Goal: Task Accomplishment & Management: Manage account settings

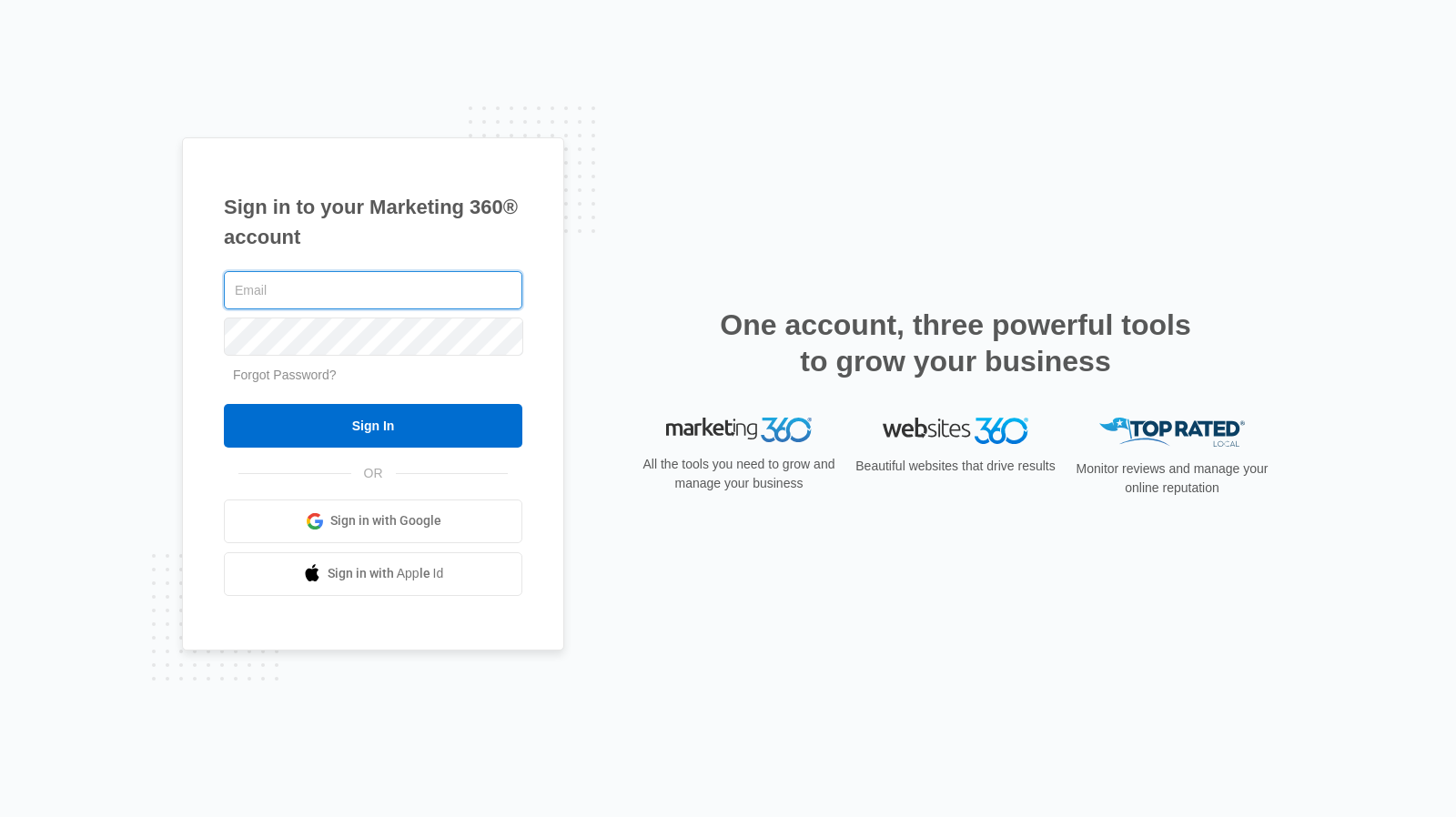
type input "[EMAIL_ADDRESS][DOMAIN_NAME]"
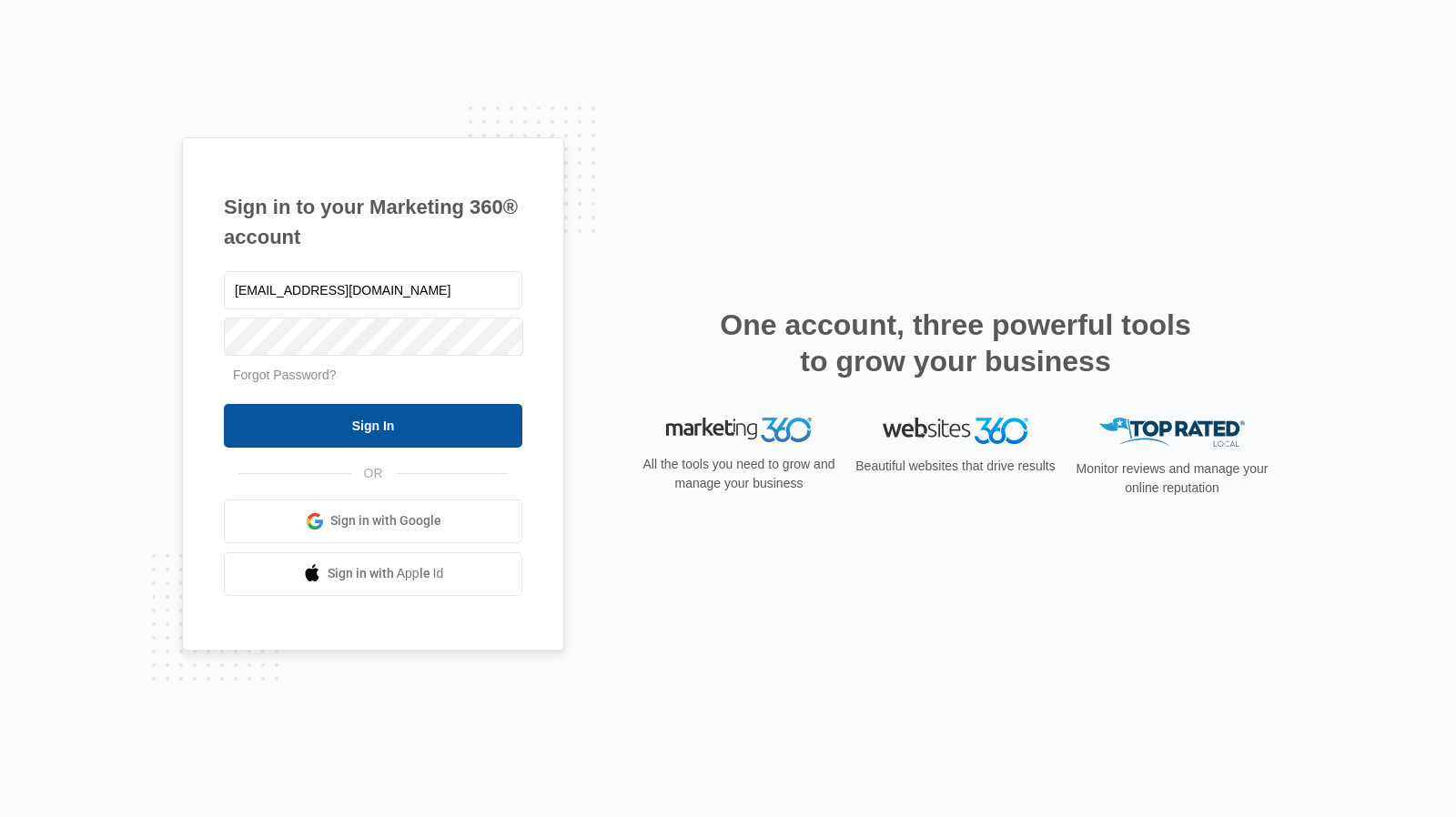
click at [425, 423] on input "Sign In" at bounding box center [373, 425] width 299 height 44
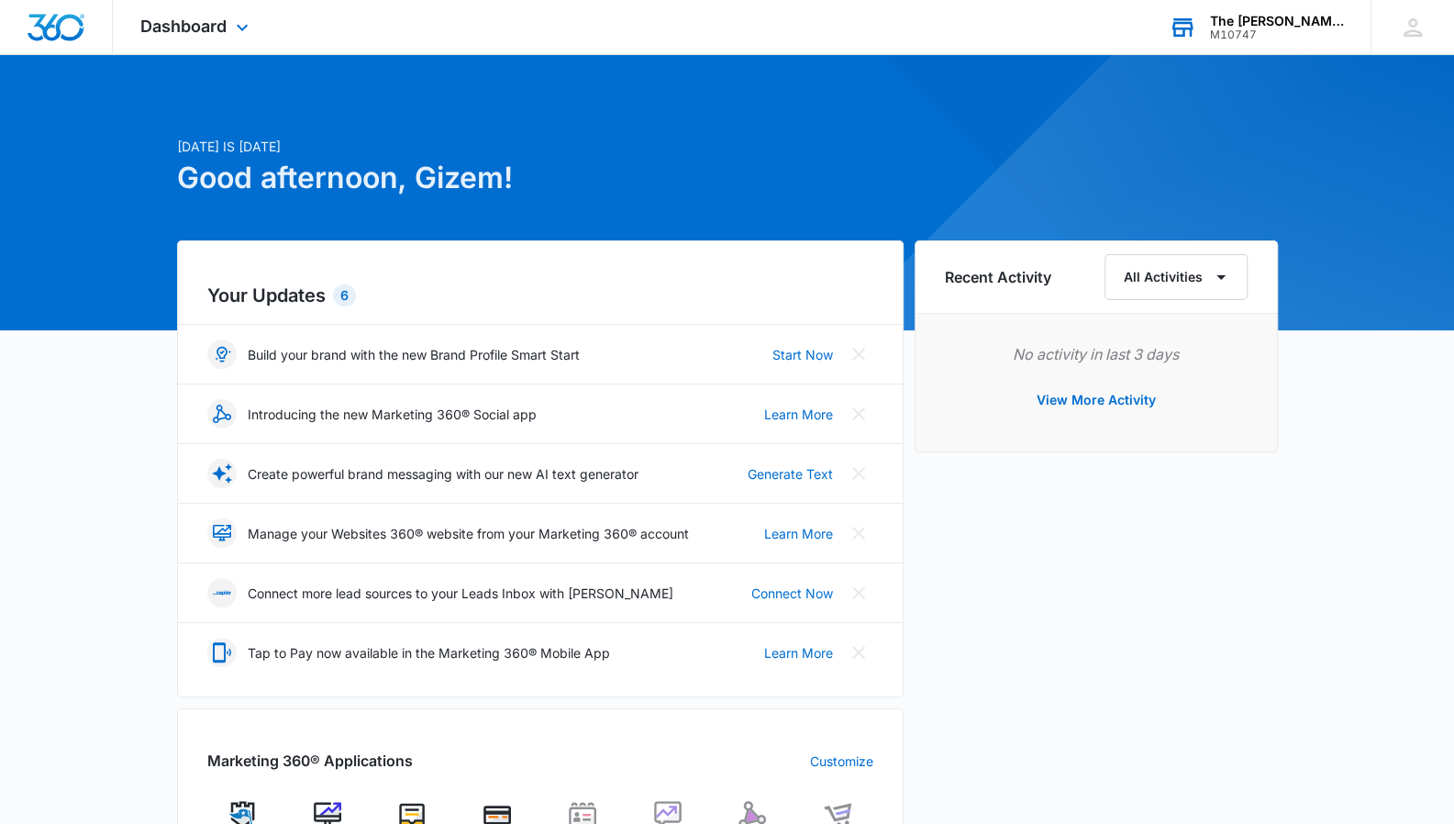
click at [1261, 23] on div "The [PERSON_NAME] School" at bounding box center [1277, 21] width 134 height 15
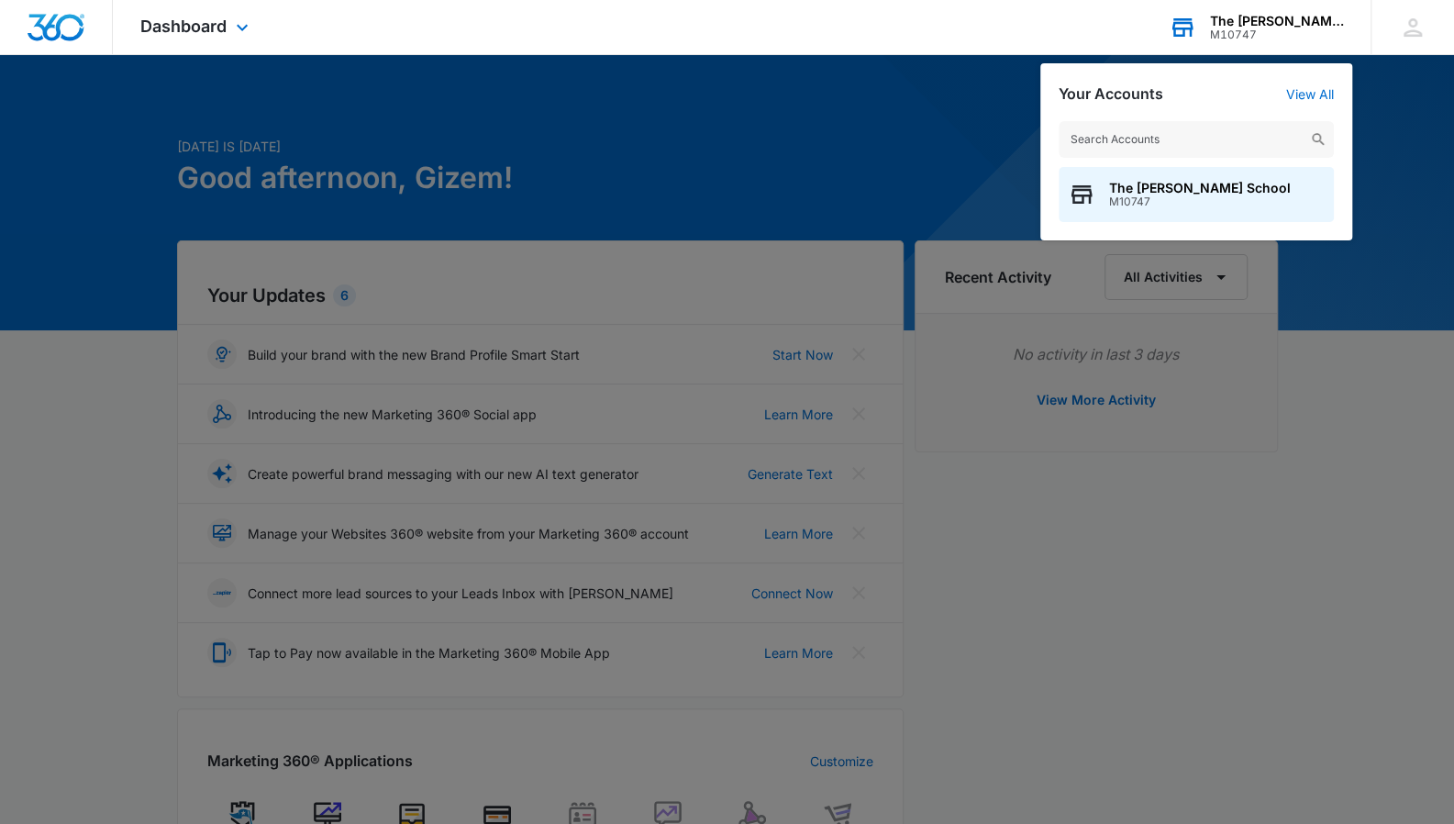
click at [1261, 23] on div "The [PERSON_NAME] School" at bounding box center [1277, 21] width 134 height 15
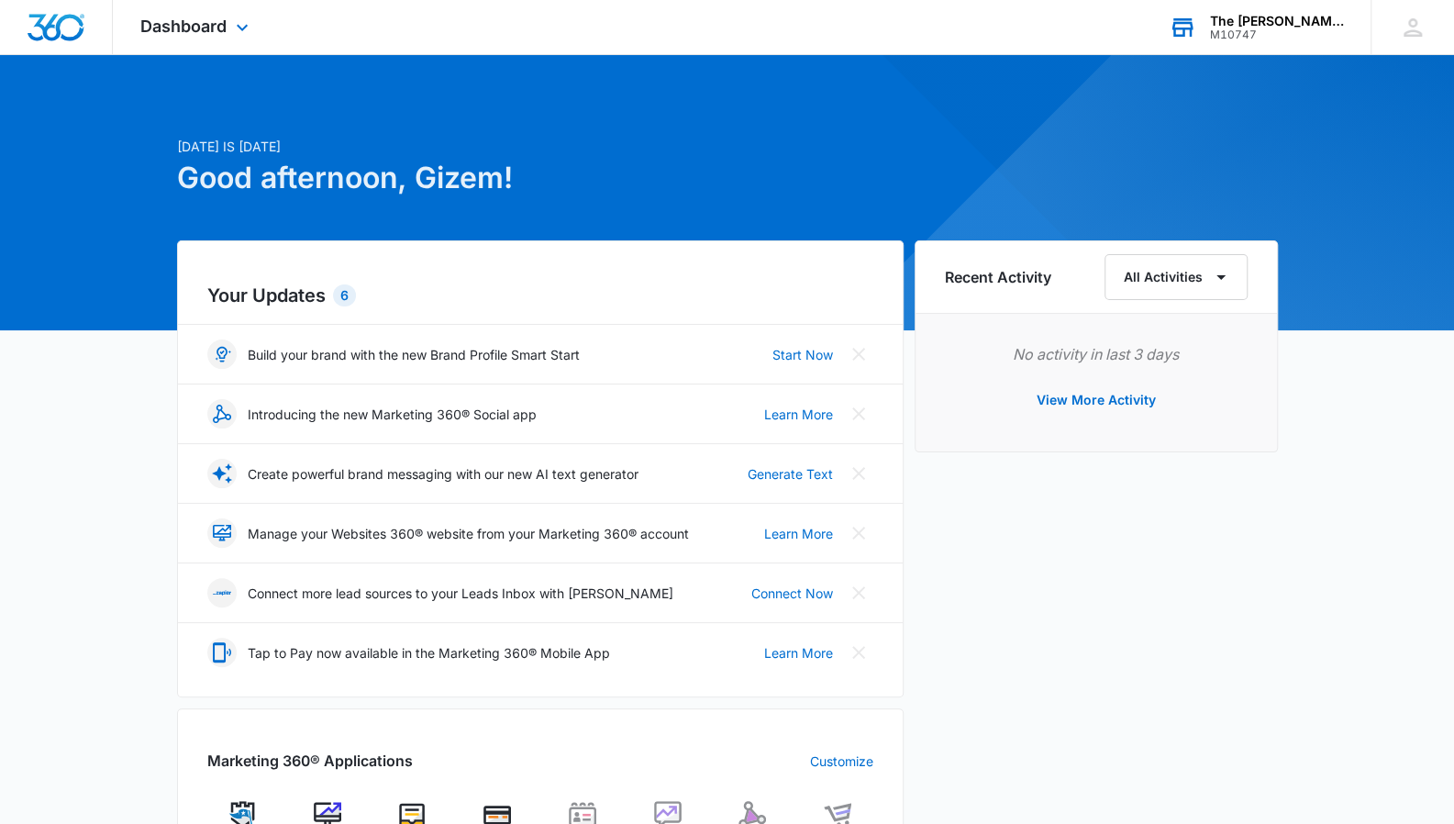
click at [1265, 36] on div "M10747" at bounding box center [1277, 34] width 134 height 13
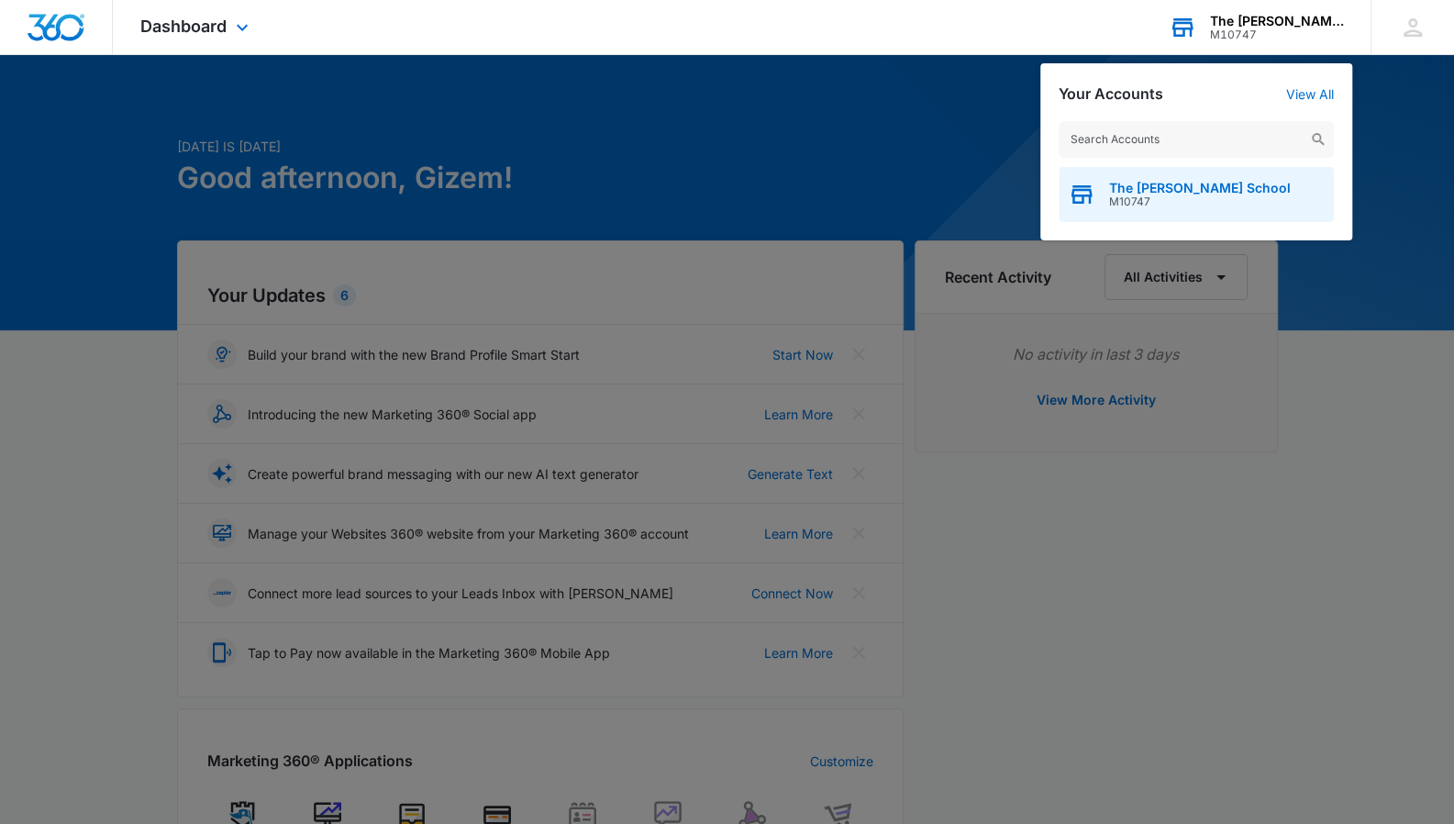
click at [1175, 203] on span "M10747" at bounding box center [1200, 201] width 182 height 13
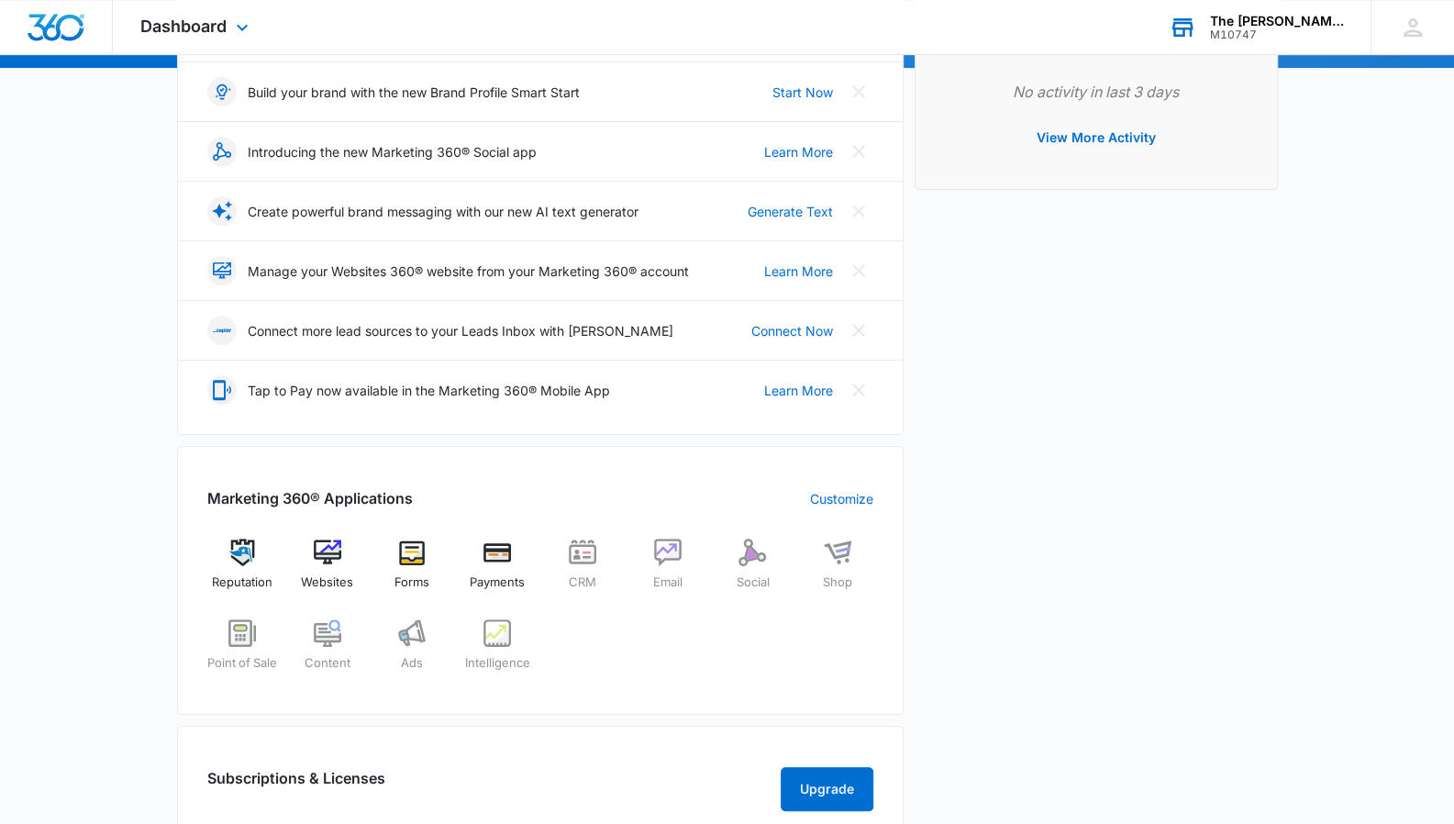
scroll to position [416, 0]
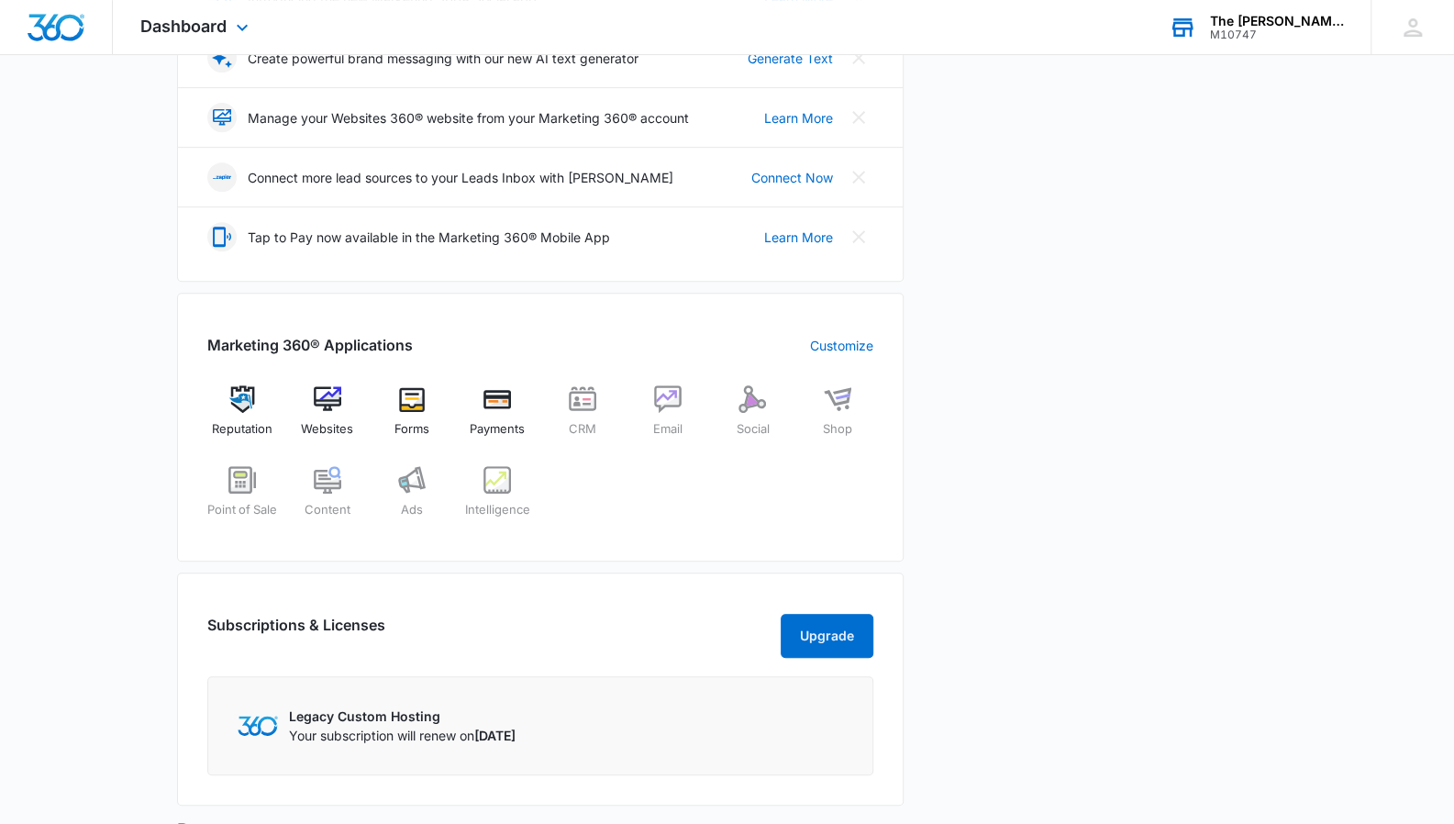
click at [101, 495] on div "[DATE] is [DATE] Good afternoon, Gizem! Your Updates 6 Build your brand with th…" at bounding box center [727, 409] width 1454 height 1494
click at [839, 624] on div "Subscriptions & Licenses Upgrade Legacy Custom Hosting Your subscription will r…" at bounding box center [540, 689] width 727 height 233
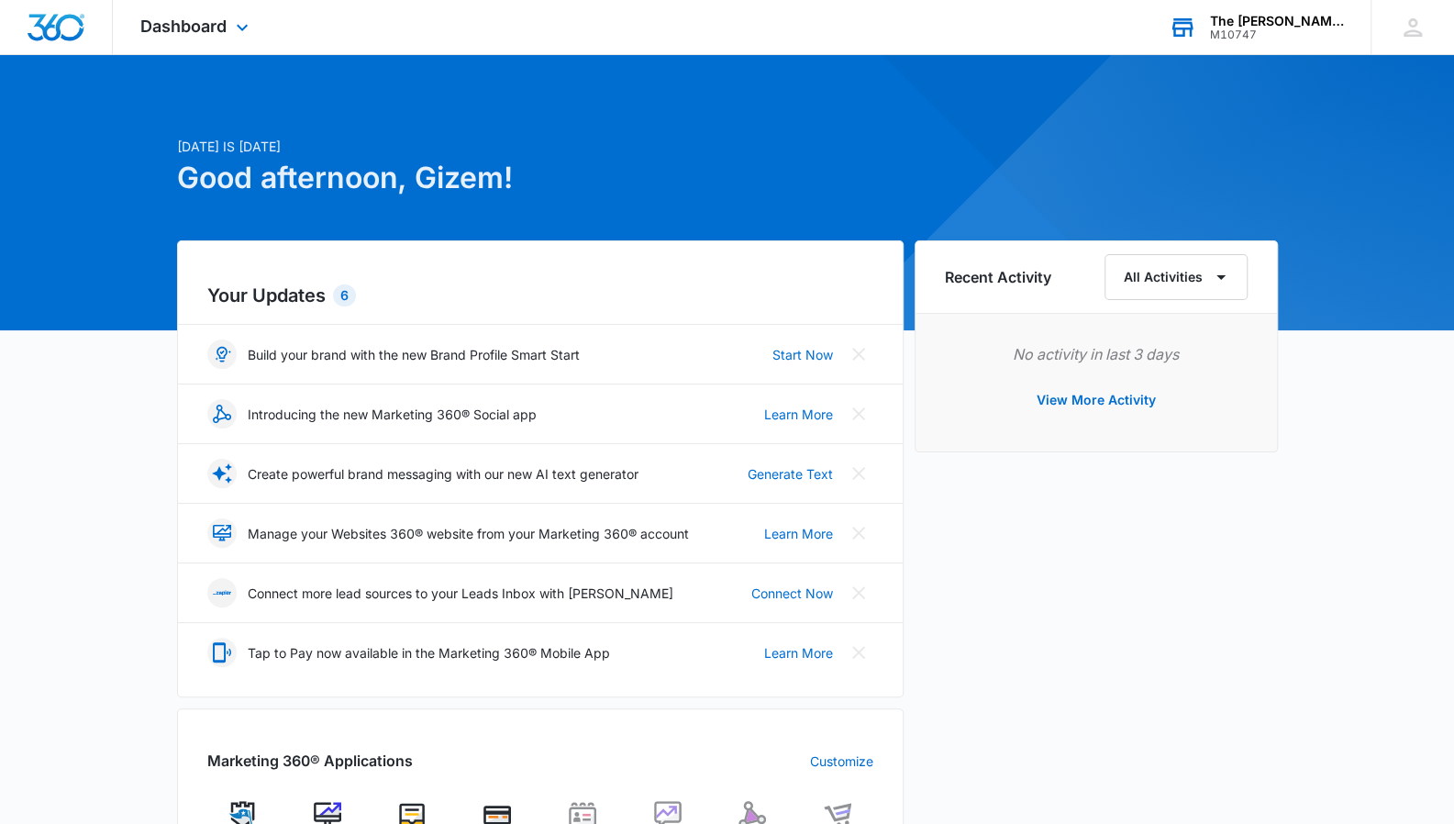
scroll to position [237, 0]
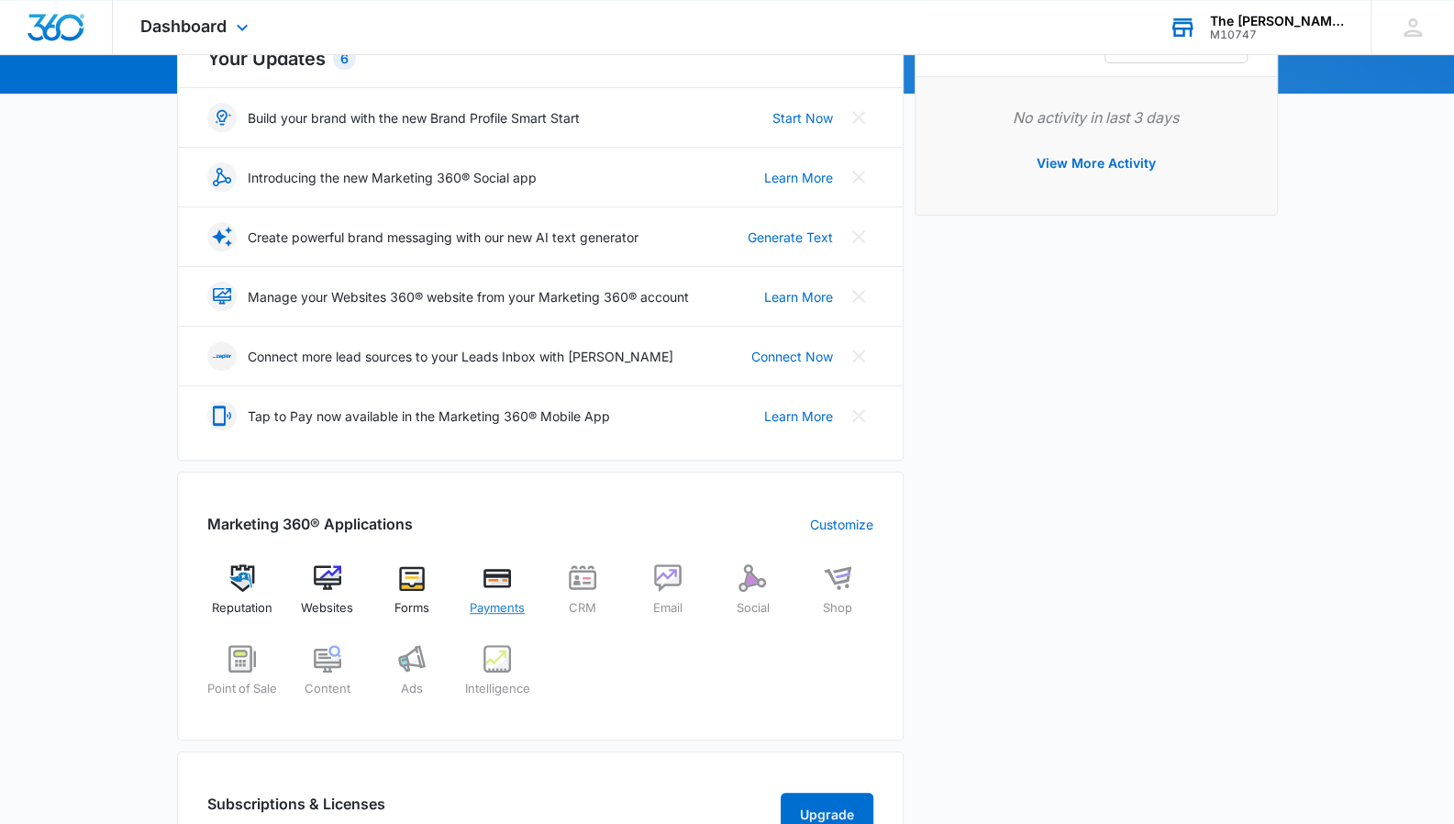
click at [499, 575] on img at bounding box center [498, 578] width 28 height 28
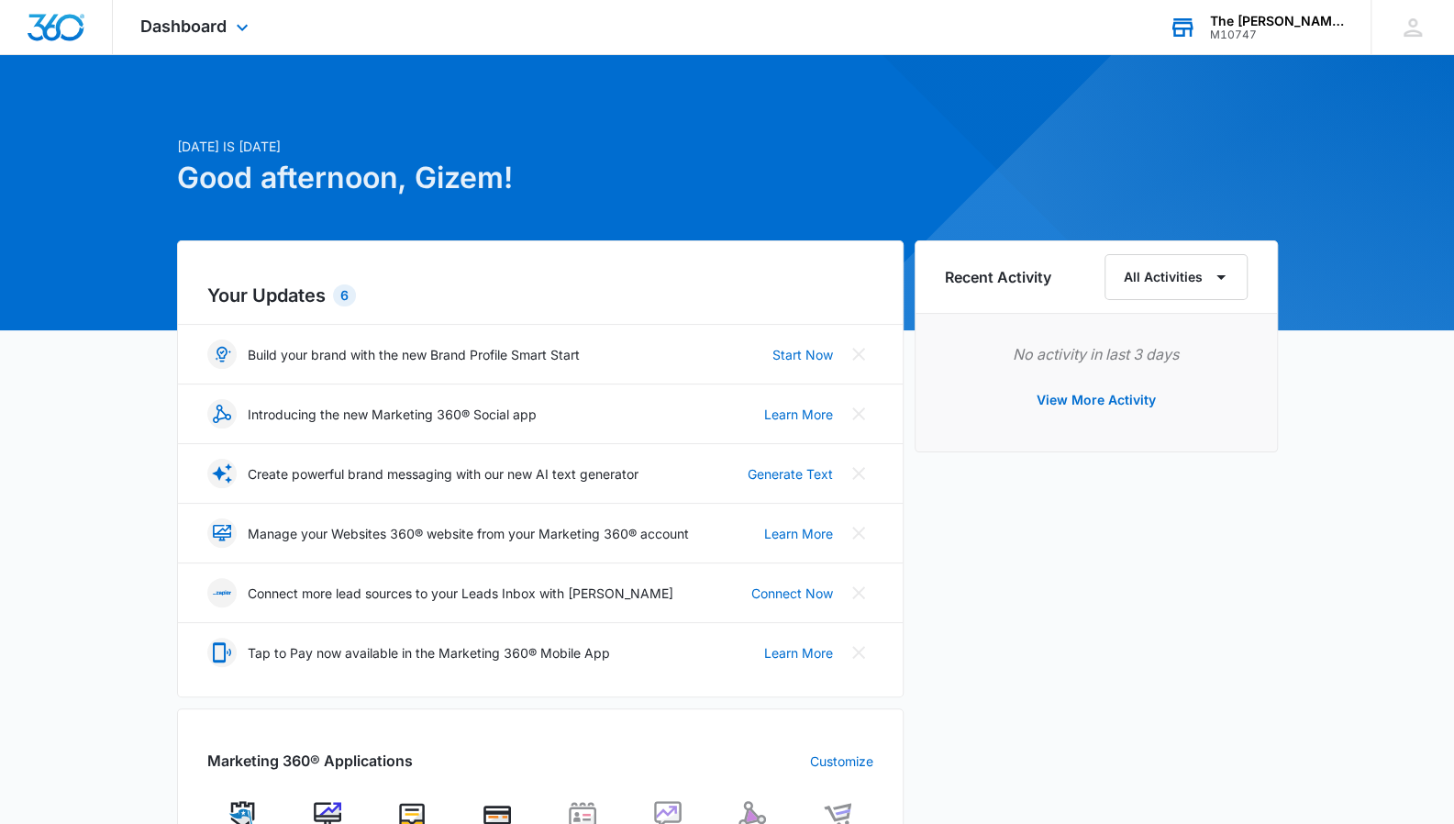
click at [1304, 19] on div "The [PERSON_NAME] School" at bounding box center [1277, 21] width 134 height 15
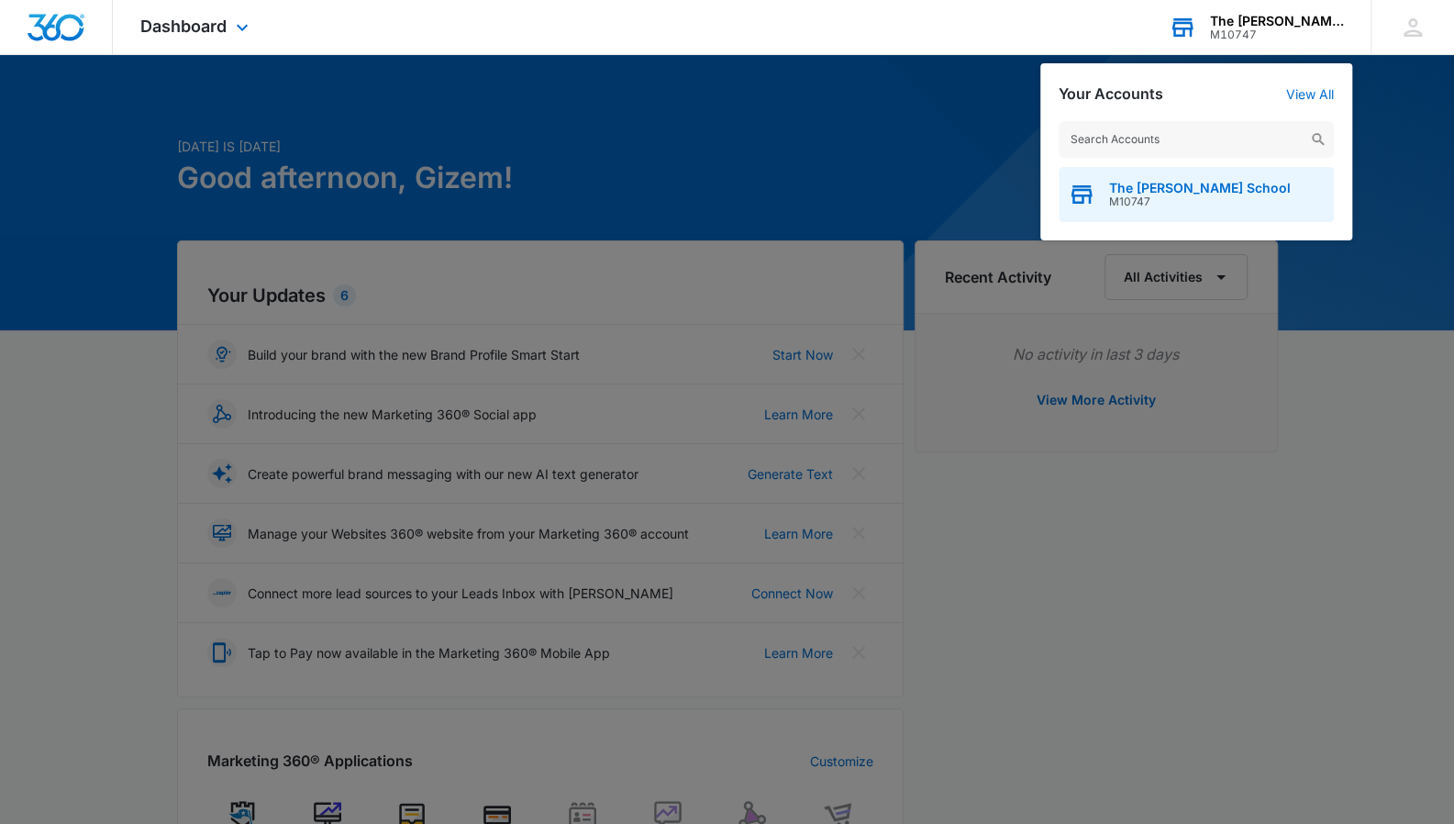
click at [1255, 188] on div "The [PERSON_NAME] School M10747" at bounding box center [1196, 194] width 275 height 55
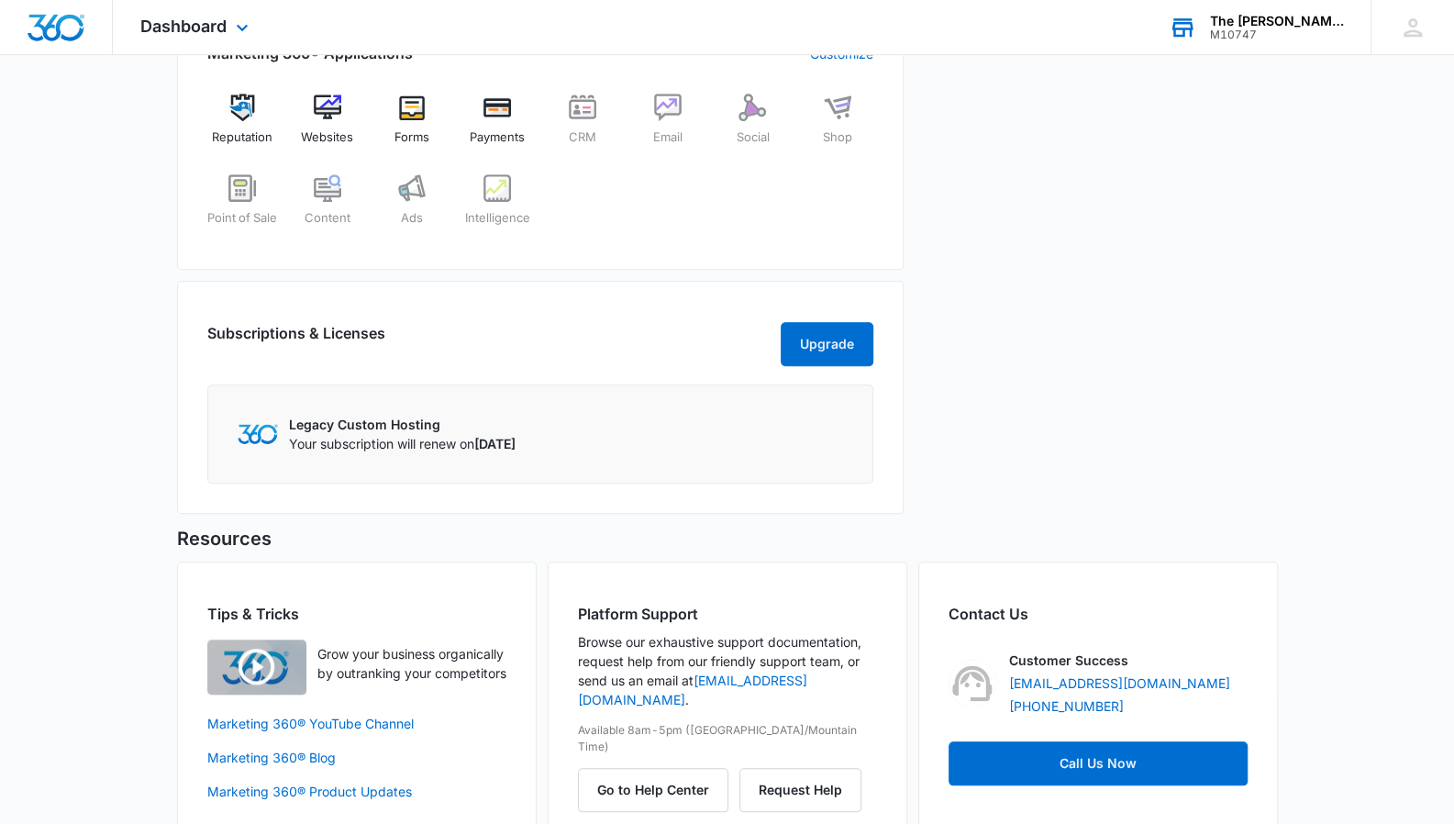
scroll to position [760, 0]
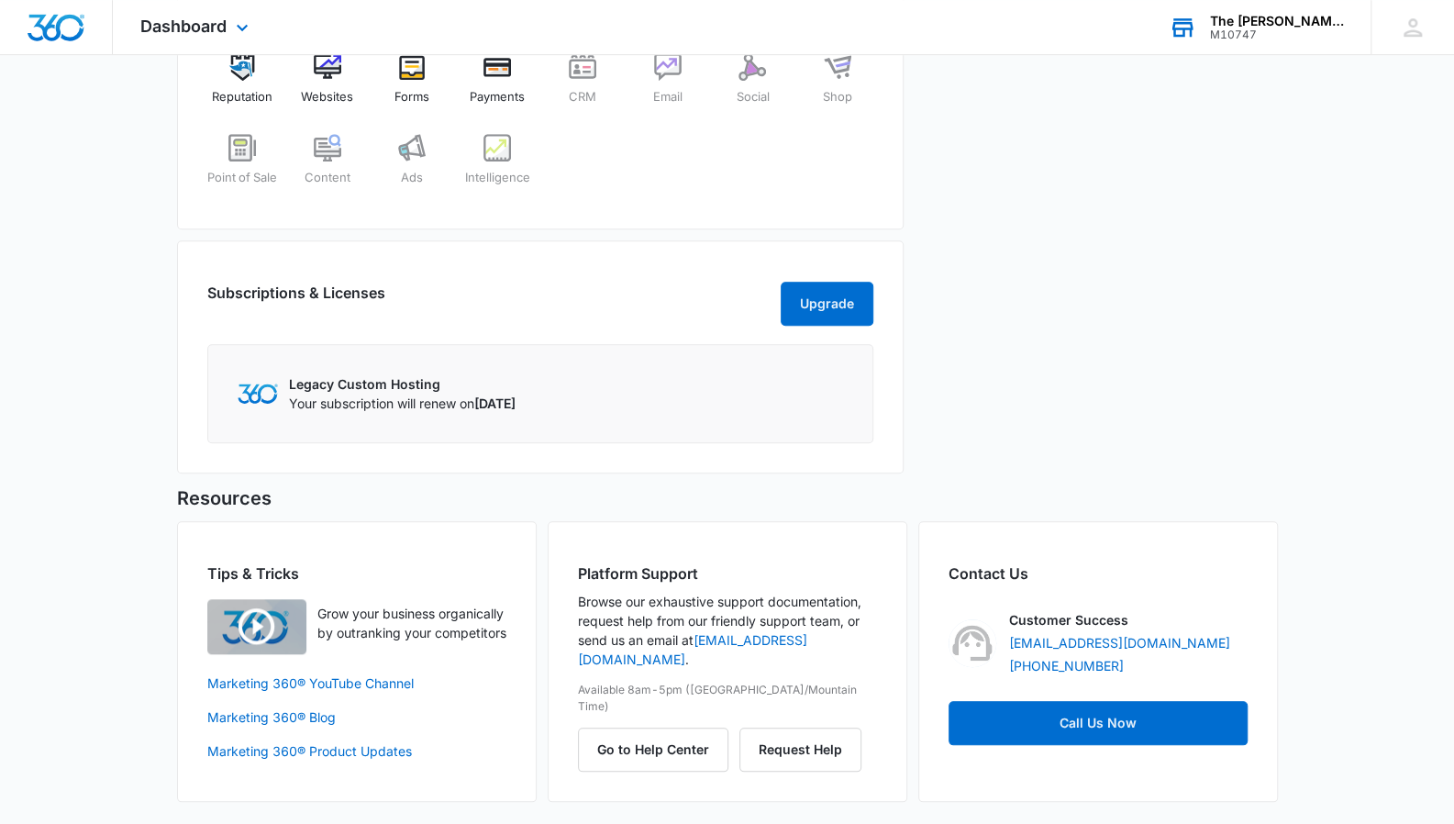
click at [470, 397] on p "Your subscription will renew on [DATE]" at bounding box center [402, 403] width 227 height 19
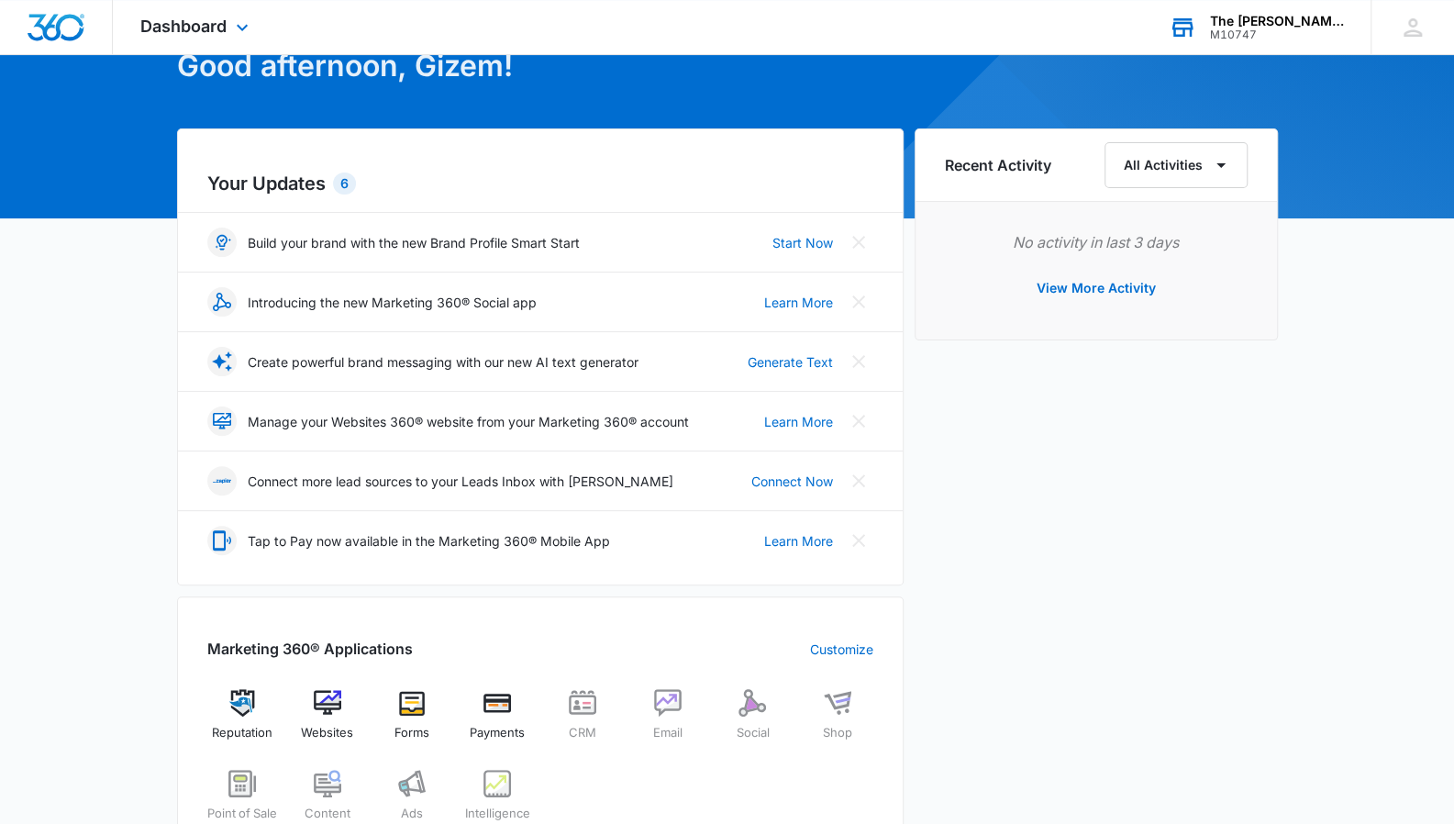
scroll to position [0, 0]
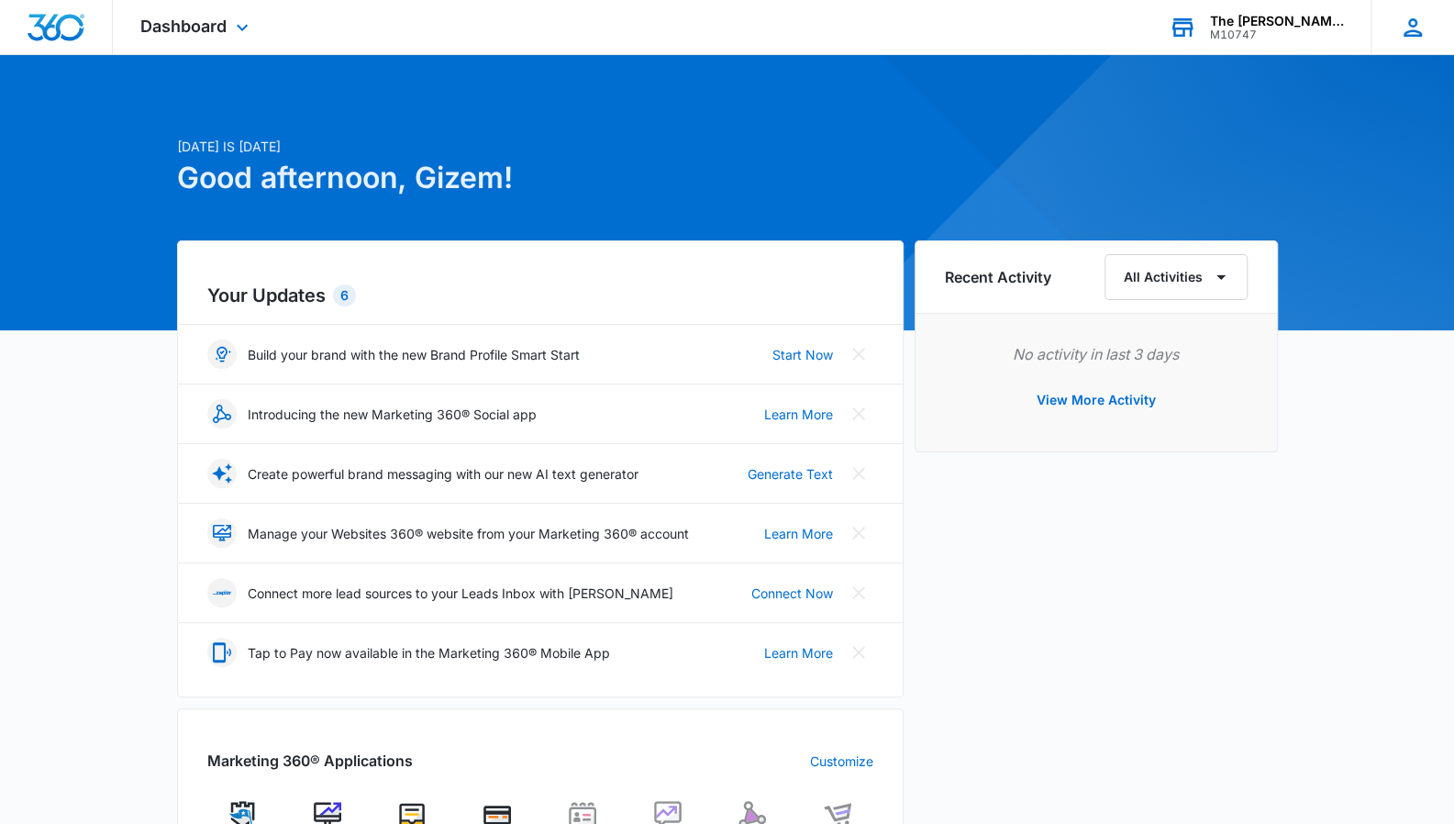
click at [1419, 37] on icon at bounding box center [1413, 28] width 28 height 28
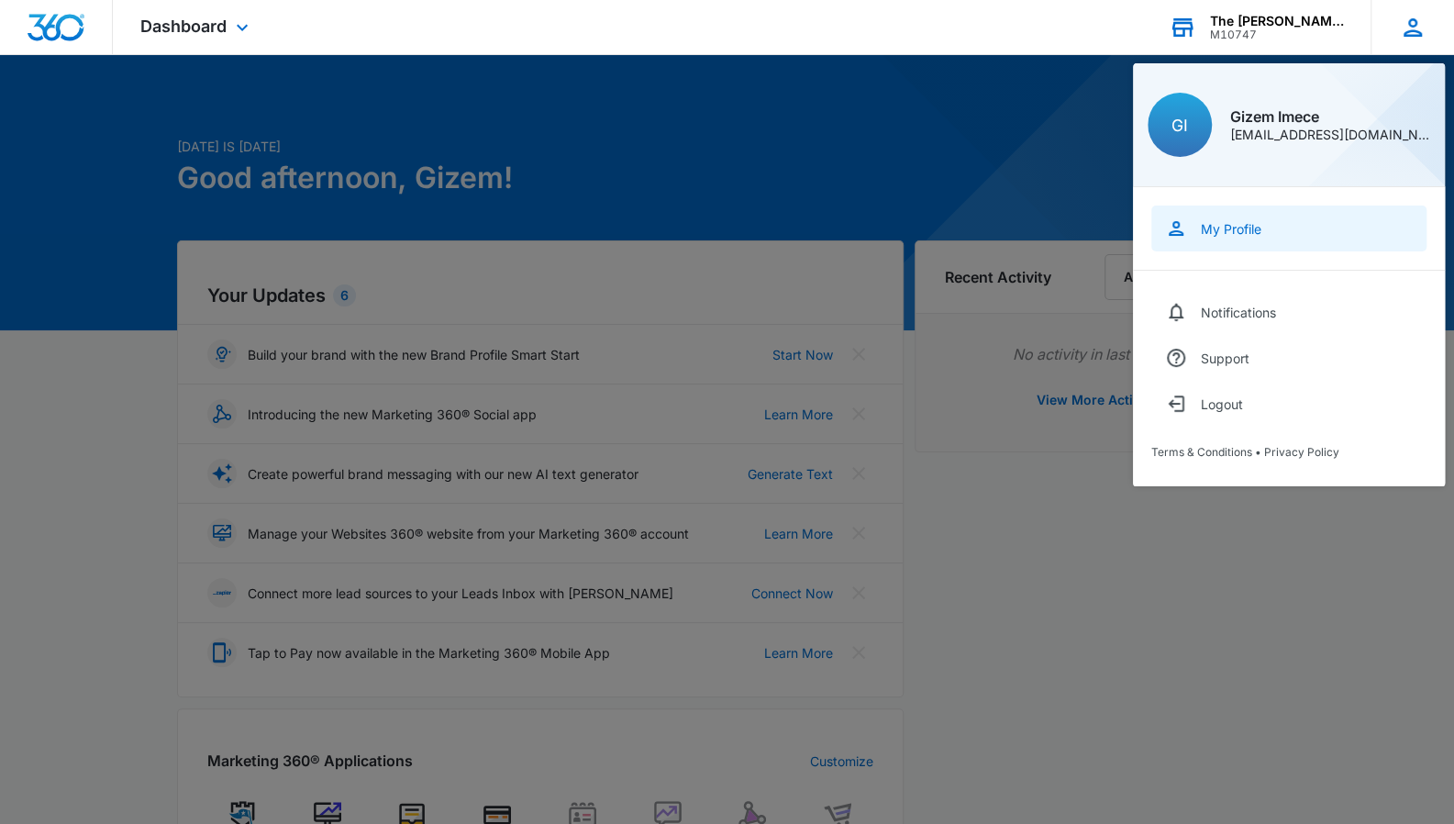
click at [1241, 239] on link "My Profile" at bounding box center [1289, 229] width 275 height 46
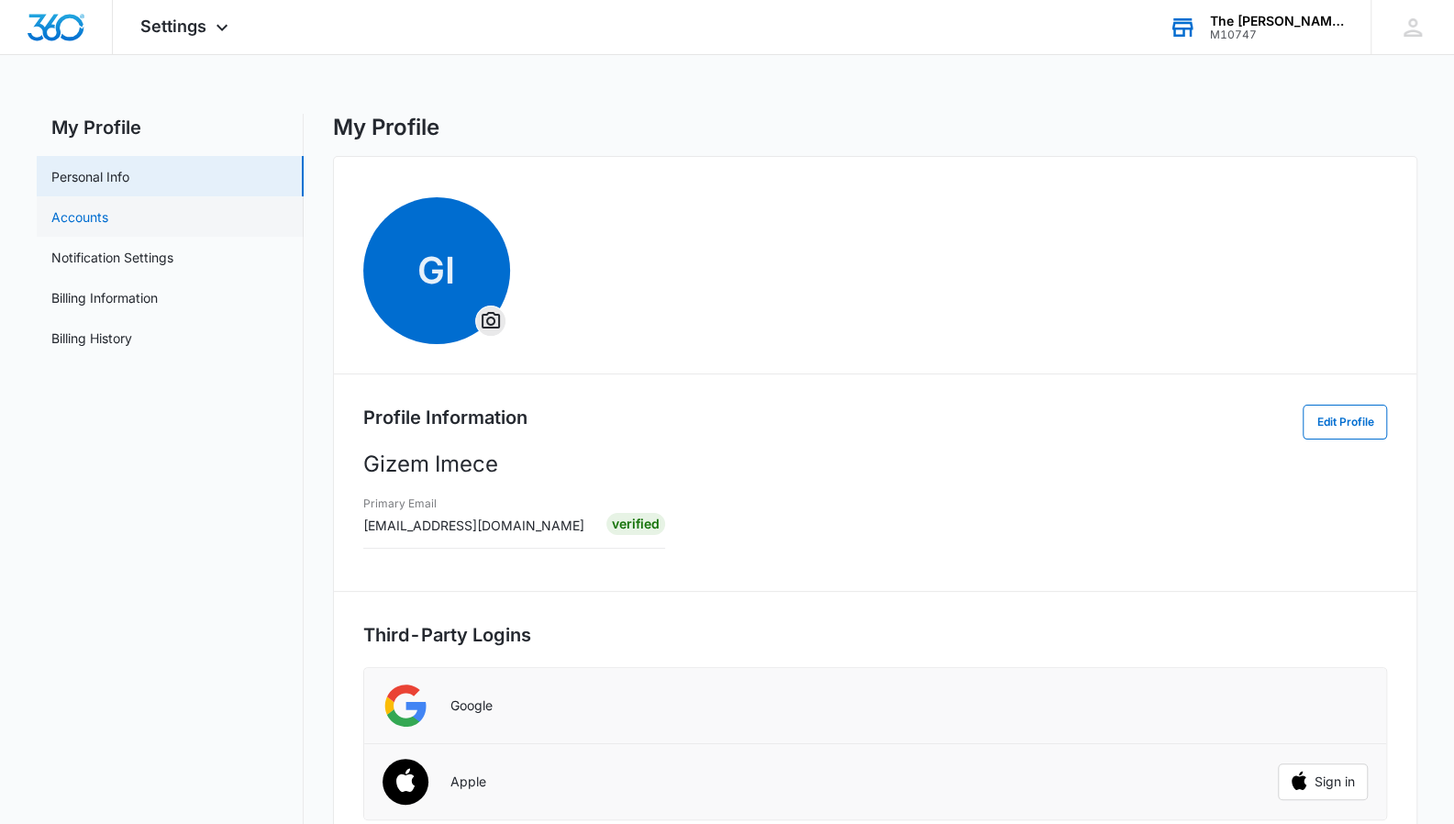
click at [96, 219] on link "Accounts" at bounding box center [79, 216] width 57 height 19
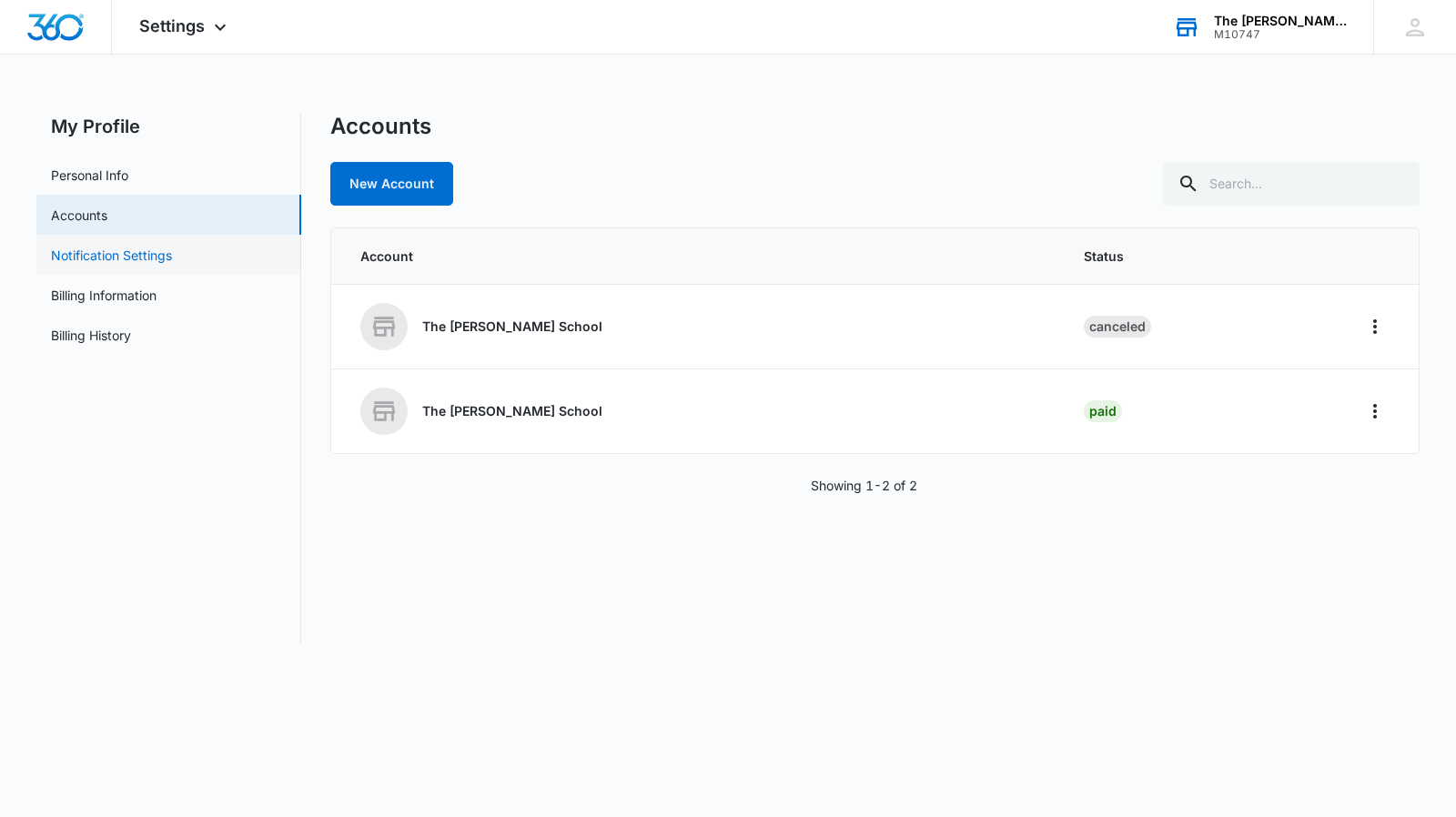
click at [100, 248] on link "Notification Settings" at bounding box center [111, 255] width 121 height 19
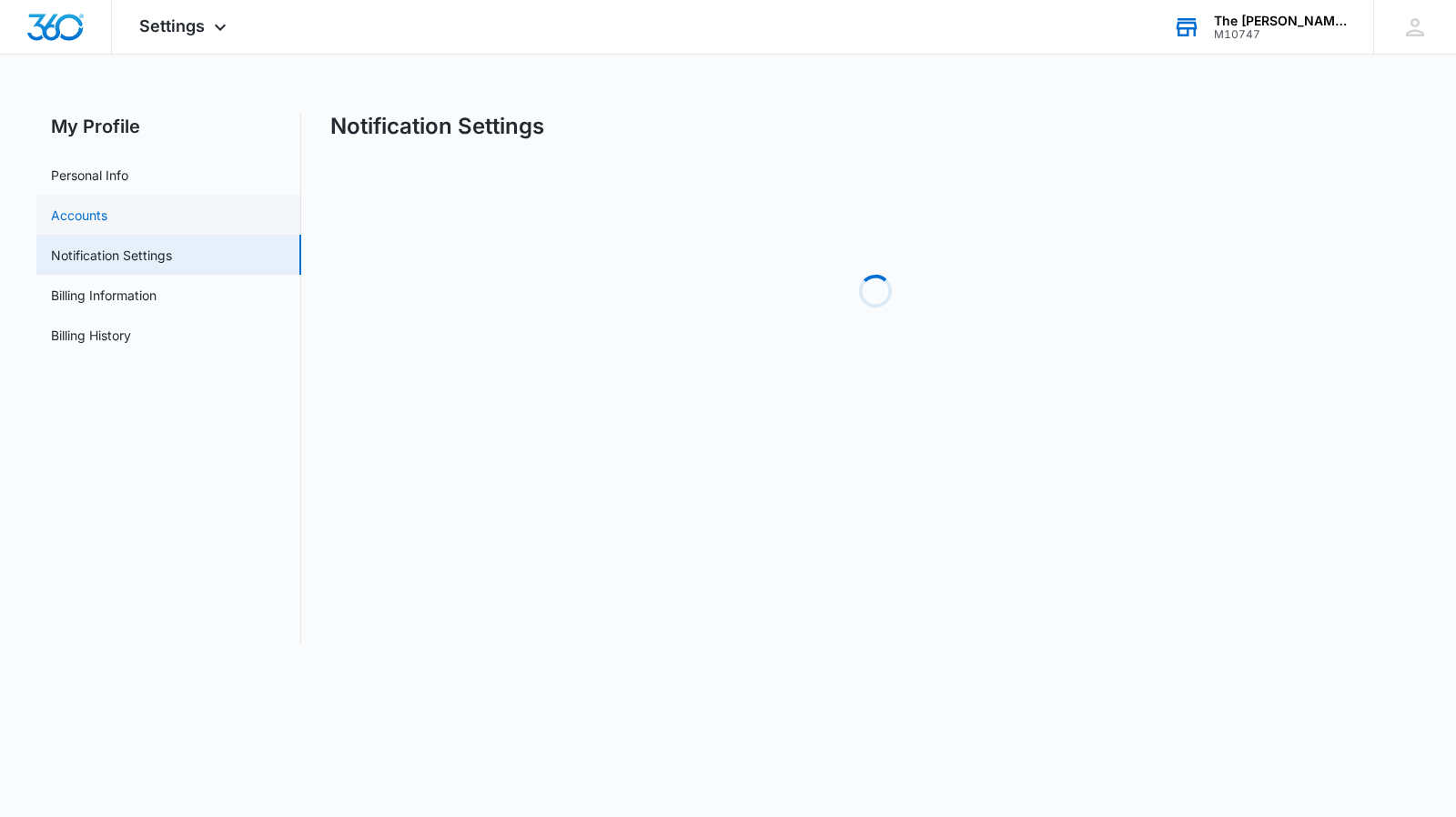
click at [92, 208] on link "Accounts" at bounding box center [78, 214] width 57 height 19
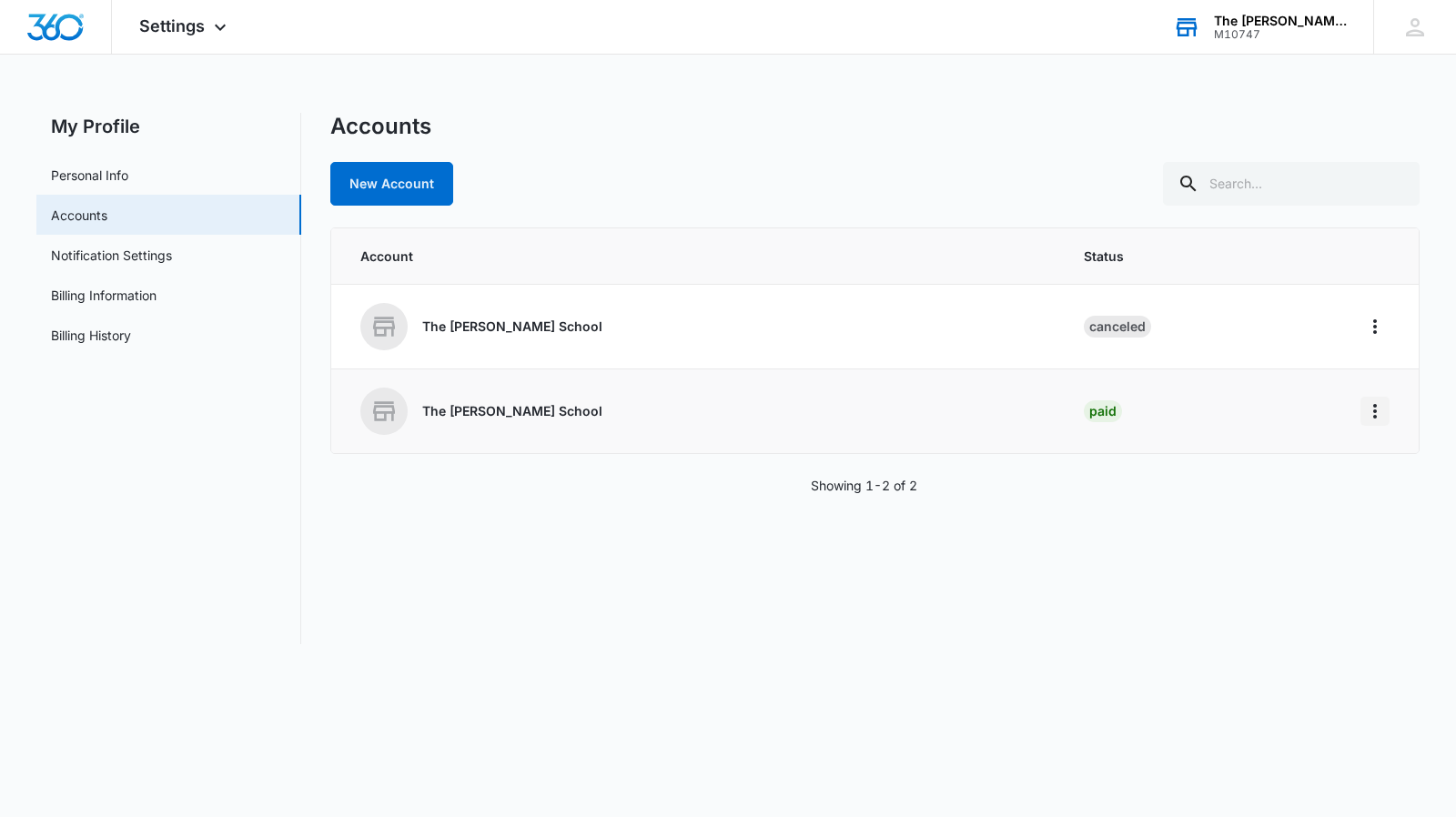
click at [1380, 406] on icon "Home" at bounding box center [1375, 411] width 22 height 22
click at [120, 289] on link "Billing Information" at bounding box center [103, 294] width 105 height 19
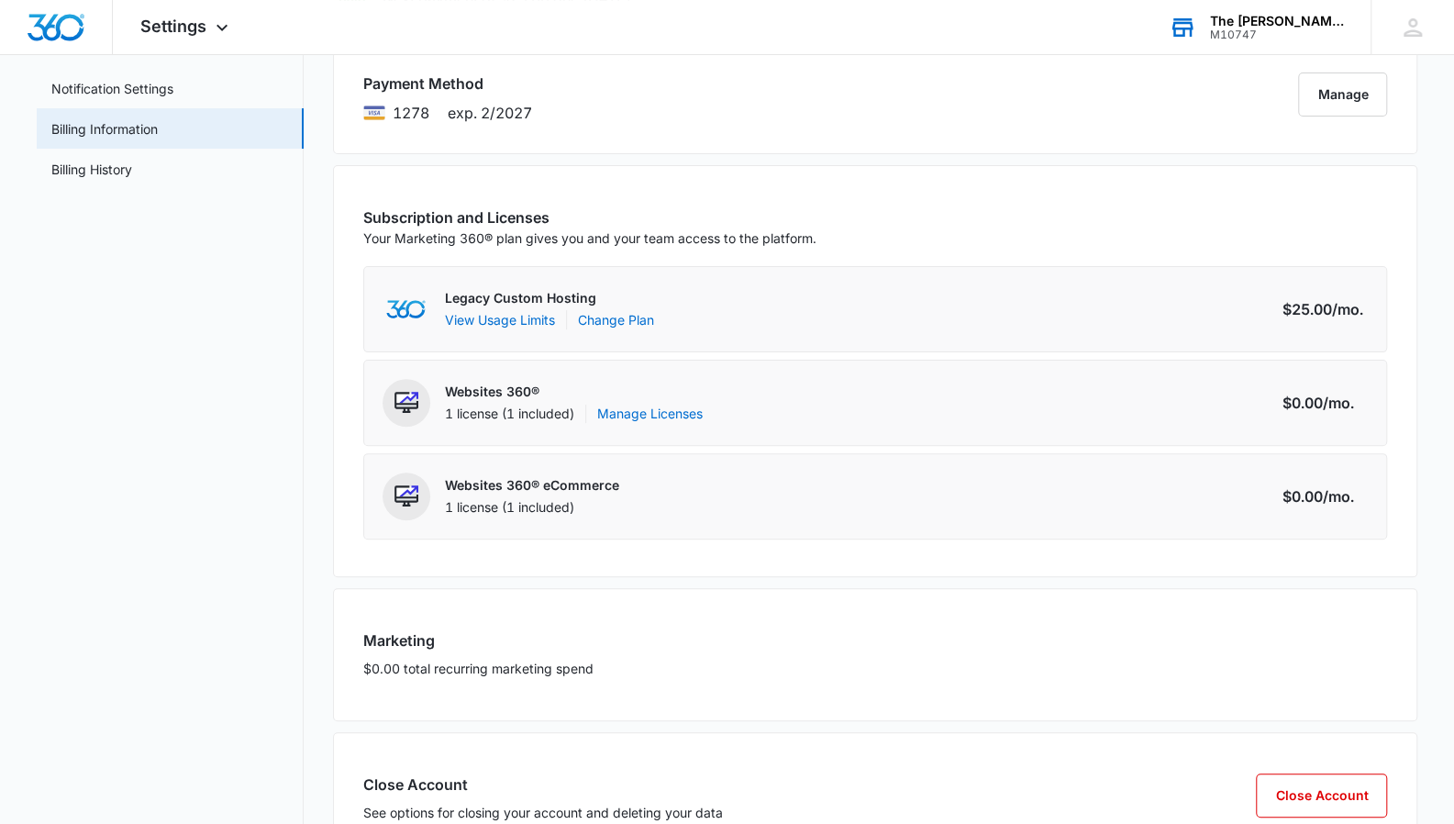
scroll to position [239, 0]
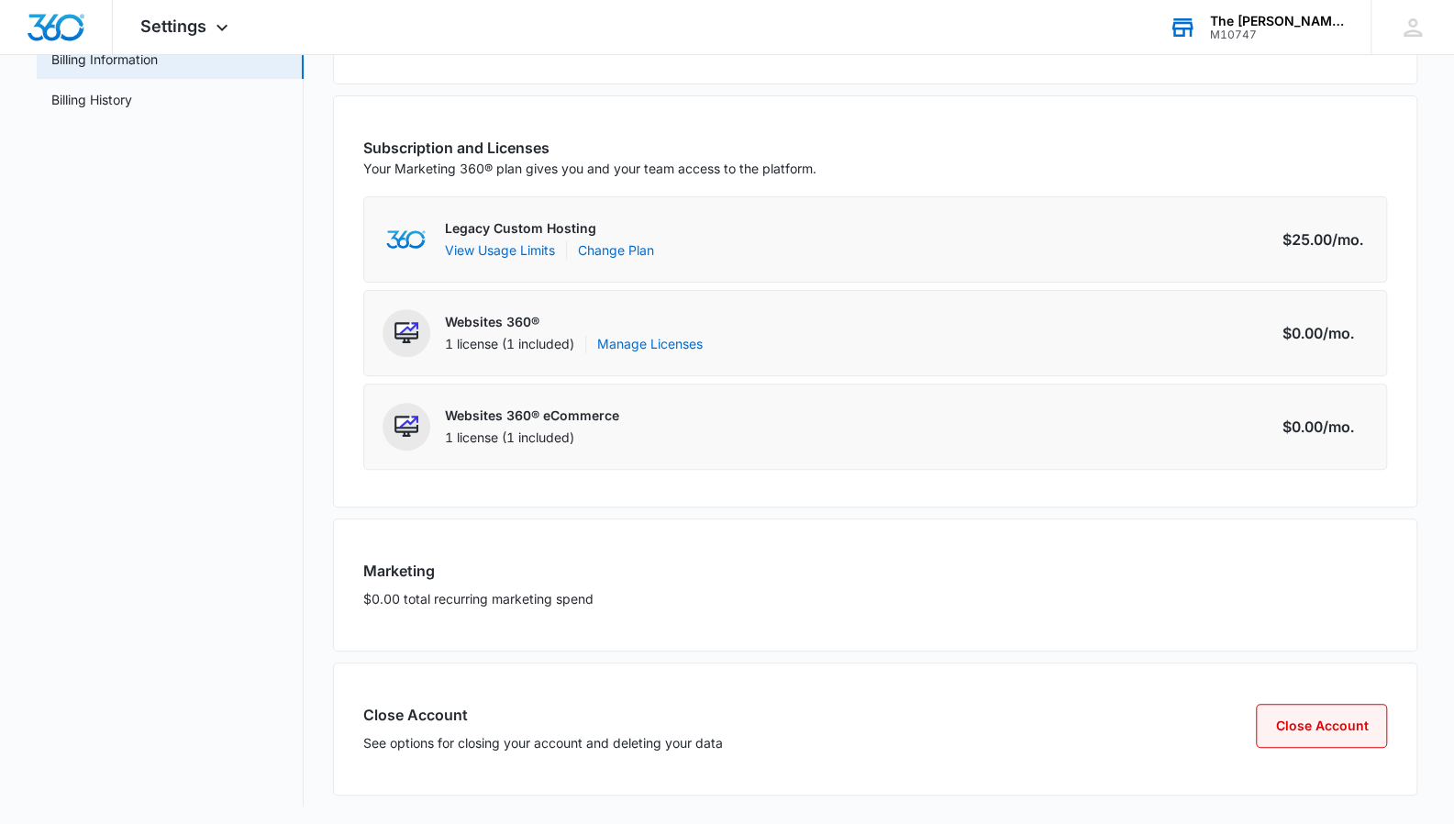
click at [1342, 724] on button "Close Account" at bounding box center [1321, 726] width 131 height 44
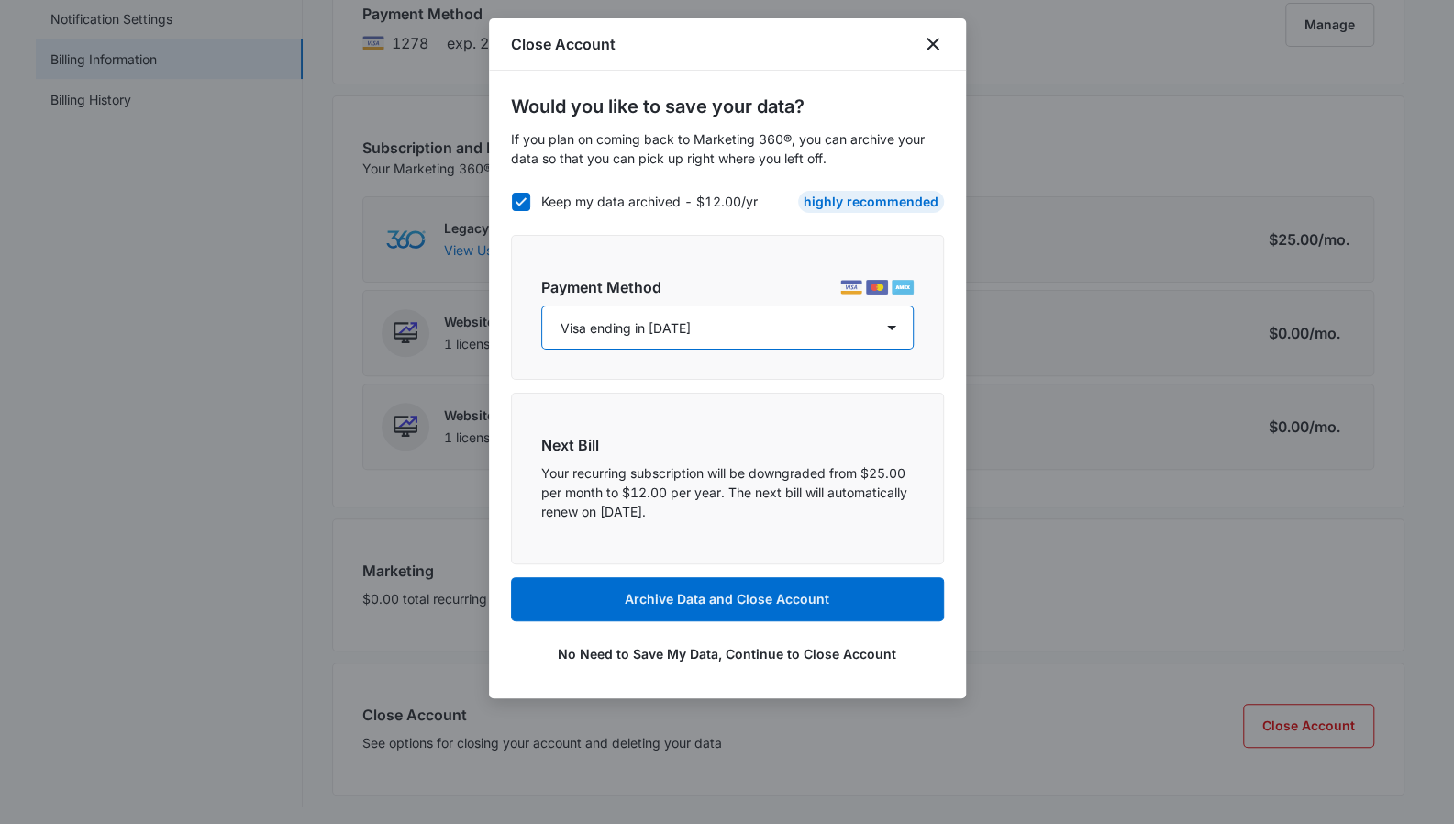
click at [695, 317] on select "Visa ending in 1278 Visa ending in 7710 Visa ending in 9883" at bounding box center [727, 328] width 373 height 44
click at [652, 199] on label "Keep my data archived - $12.00/yr" at bounding box center [634, 201] width 247 height 19
click at [512, 201] on input "Keep my data archived - $12.00/yr" at bounding box center [511, 201] width 1 height 1
checkbox input "false"
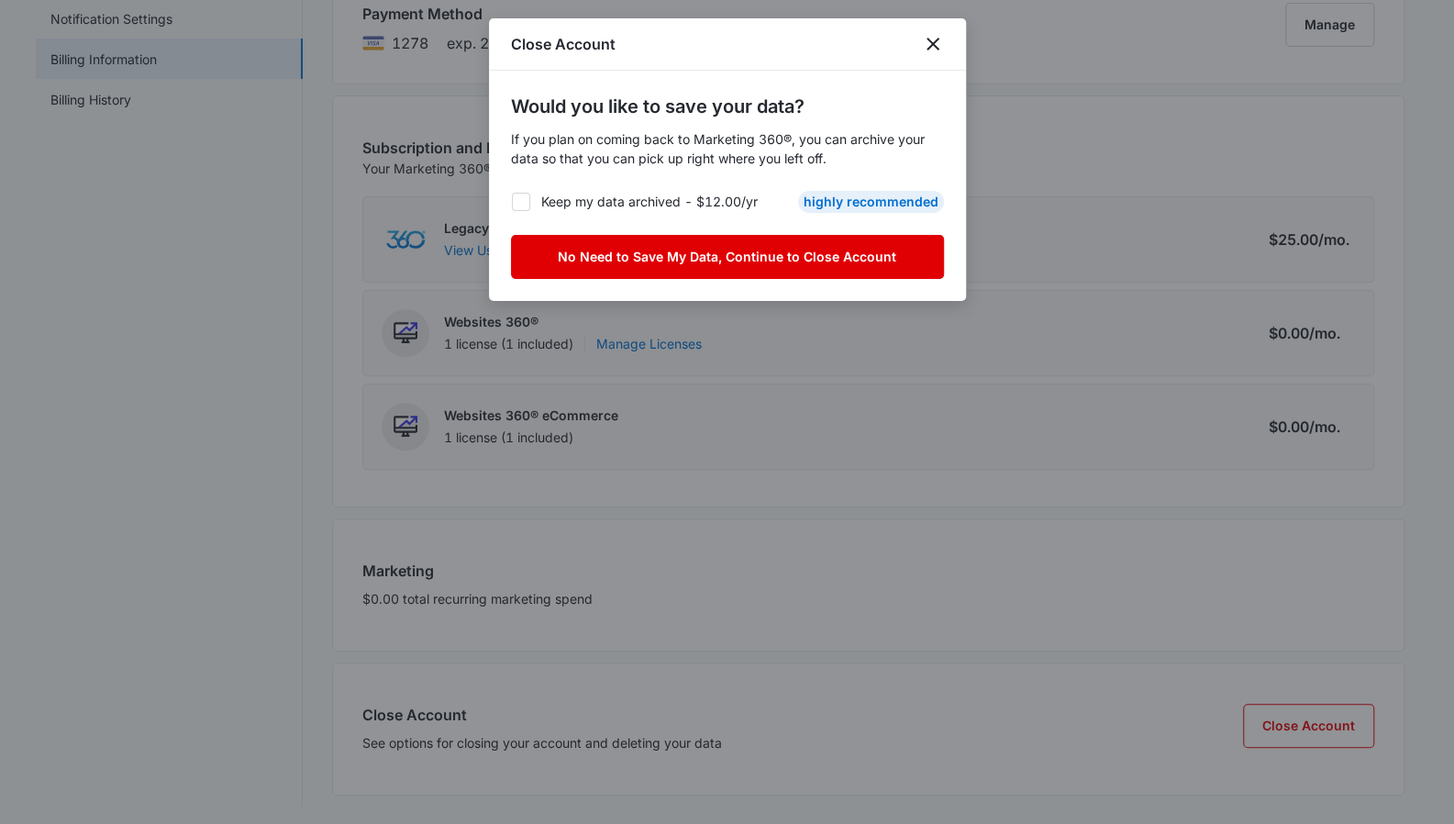
click at [661, 253] on button "No Need to Save My Data, Continue to Close Account" at bounding box center [727, 257] width 433 height 44
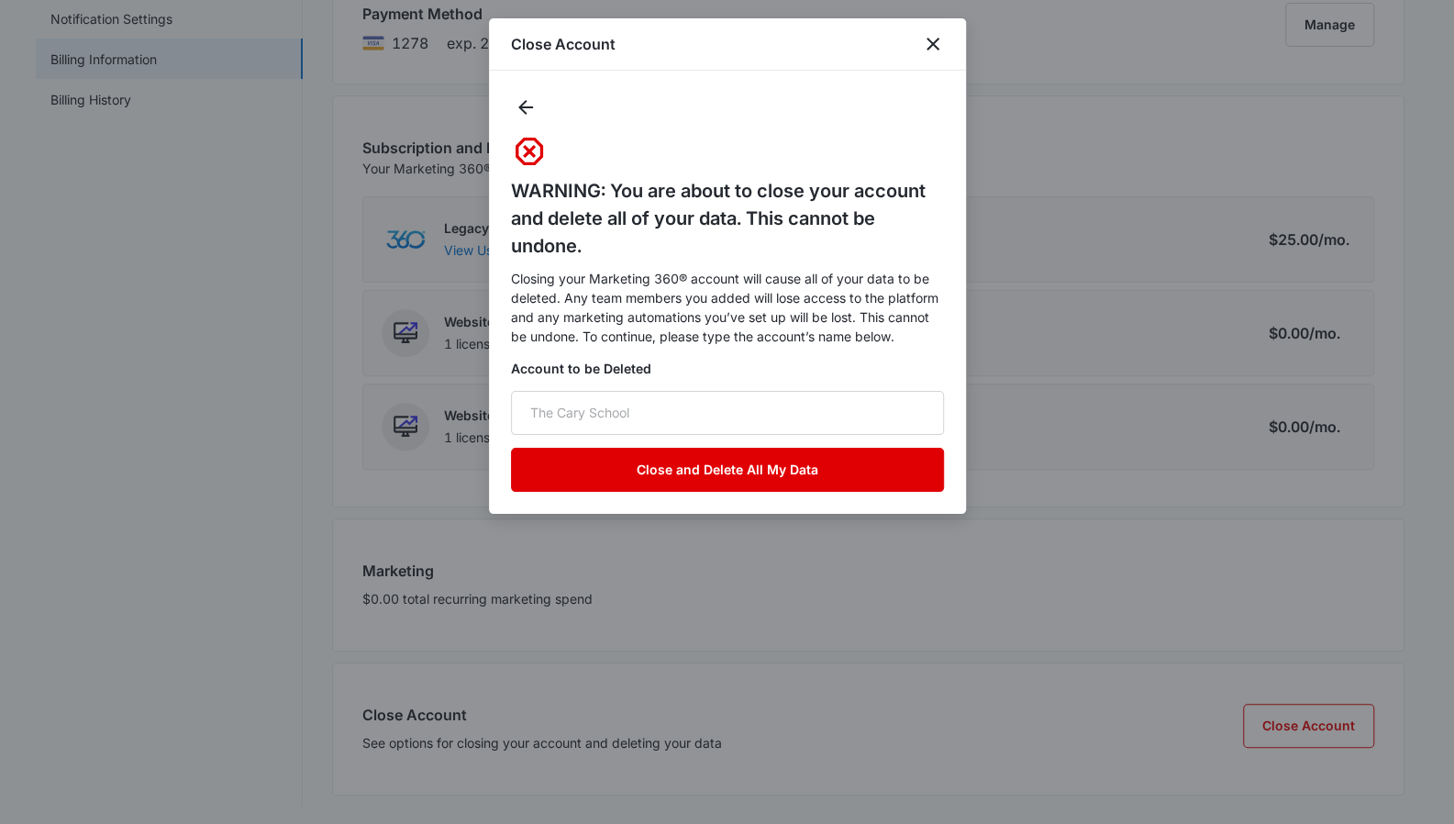
click at [782, 468] on button "Close and Delete All My Data" at bounding box center [727, 470] width 433 height 44
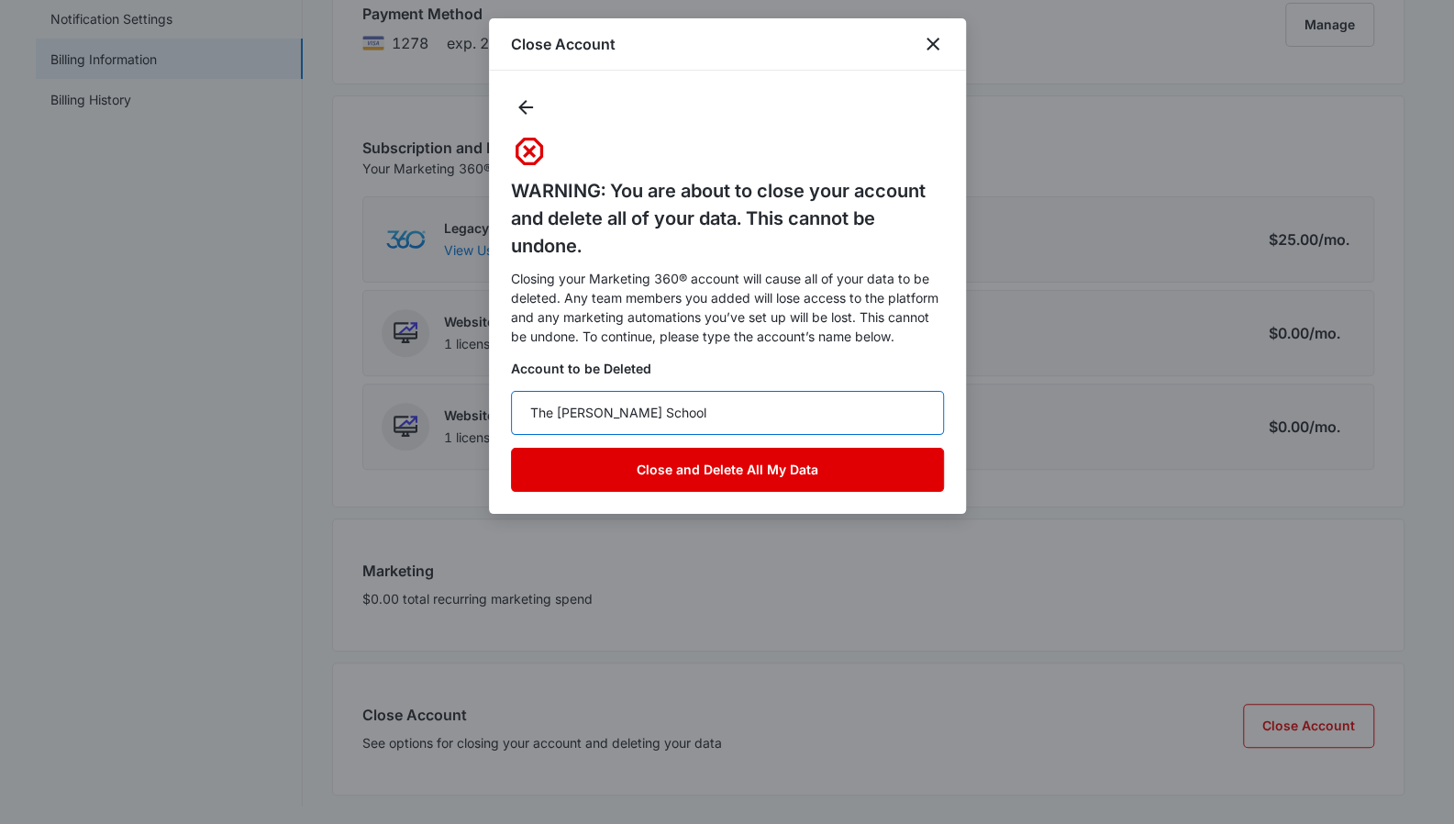
type input "The [PERSON_NAME] School"
click at [743, 473] on button "Close and Delete All My Data" at bounding box center [727, 470] width 433 height 44
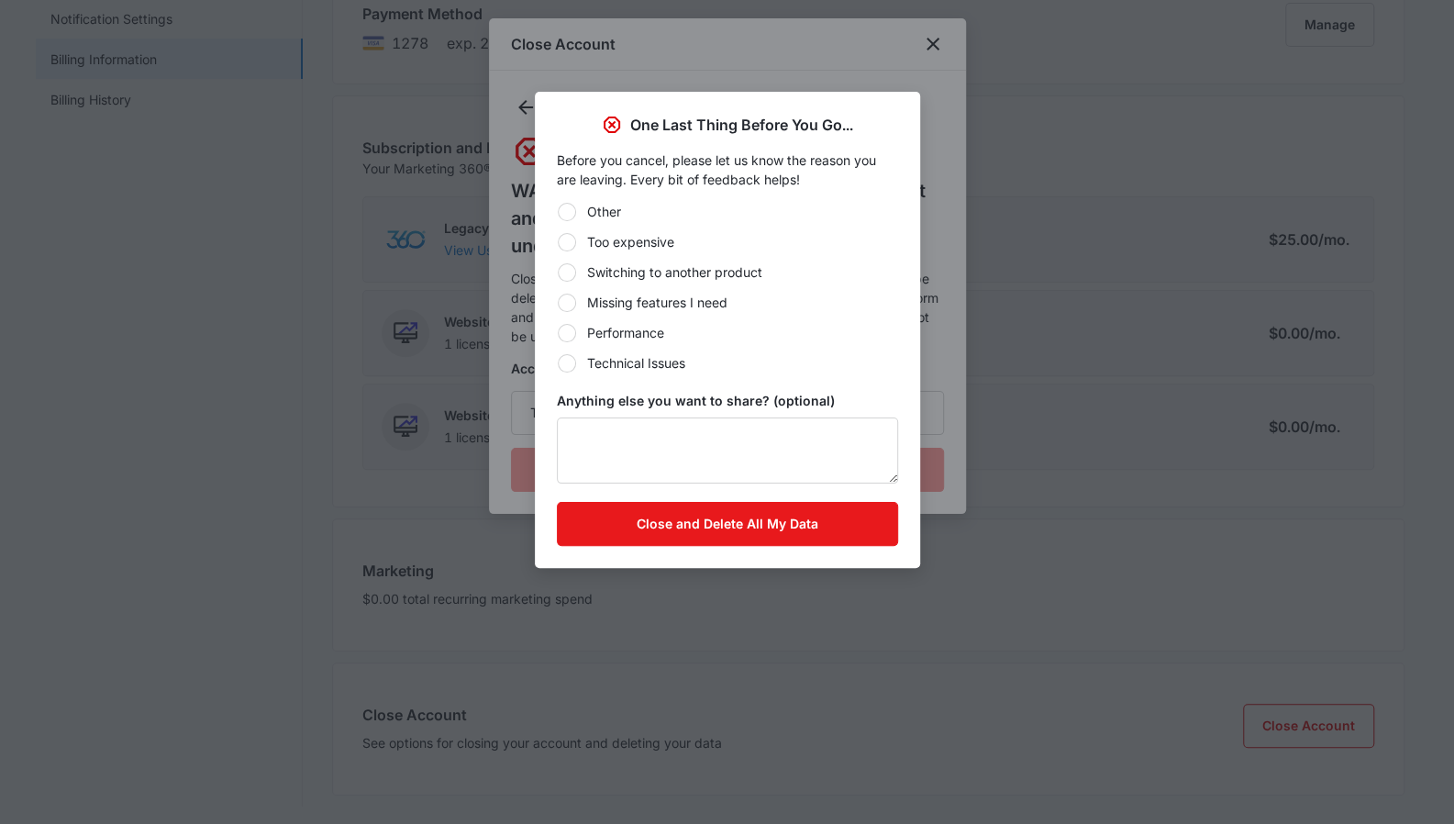
click at [609, 243] on div "Too expensive" at bounding box center [630, 241] width 87 height 19
click at [558, 242] on input "Too expensive" at bounding box center [557, 241] width 1 height 1
radio input "true"
click at [724, 518] on button "Close and Delete All My Data" at bounding box center [727, 524] width 341 height 44
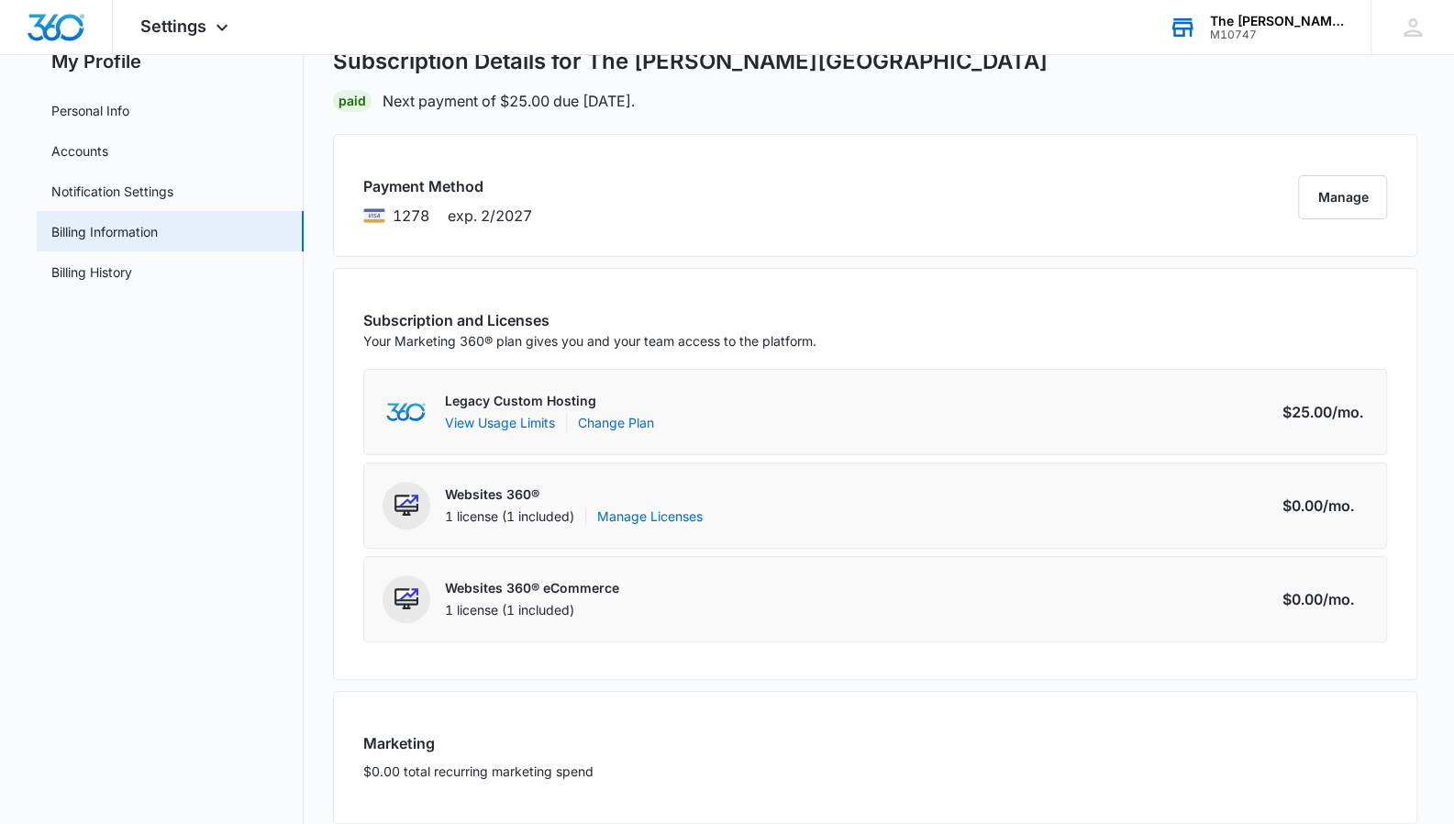
scroll to position [0, 0]
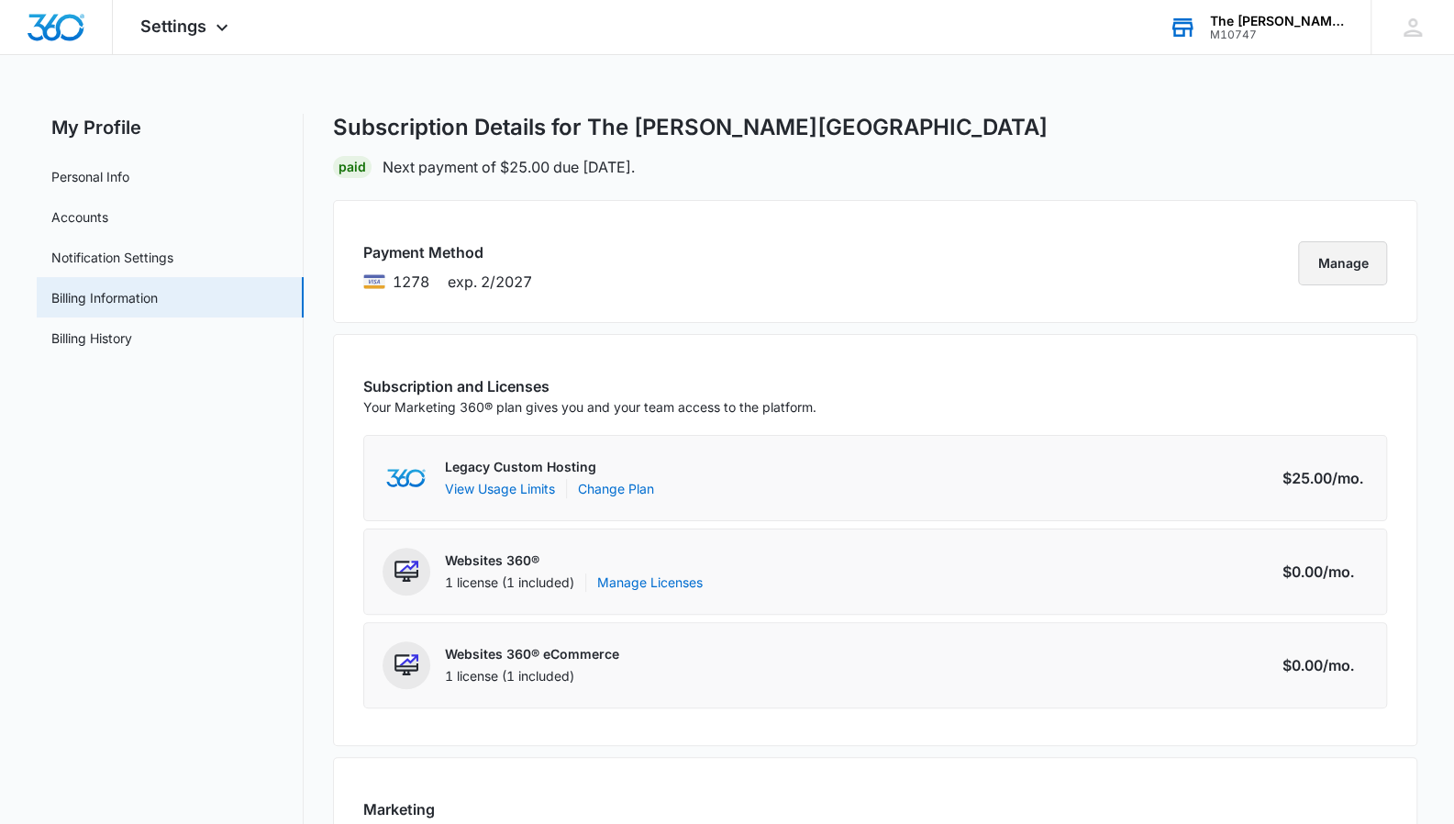
click at [1345, 263] on button "Manage" at bounding box center [1342, 263] width 89 height 44
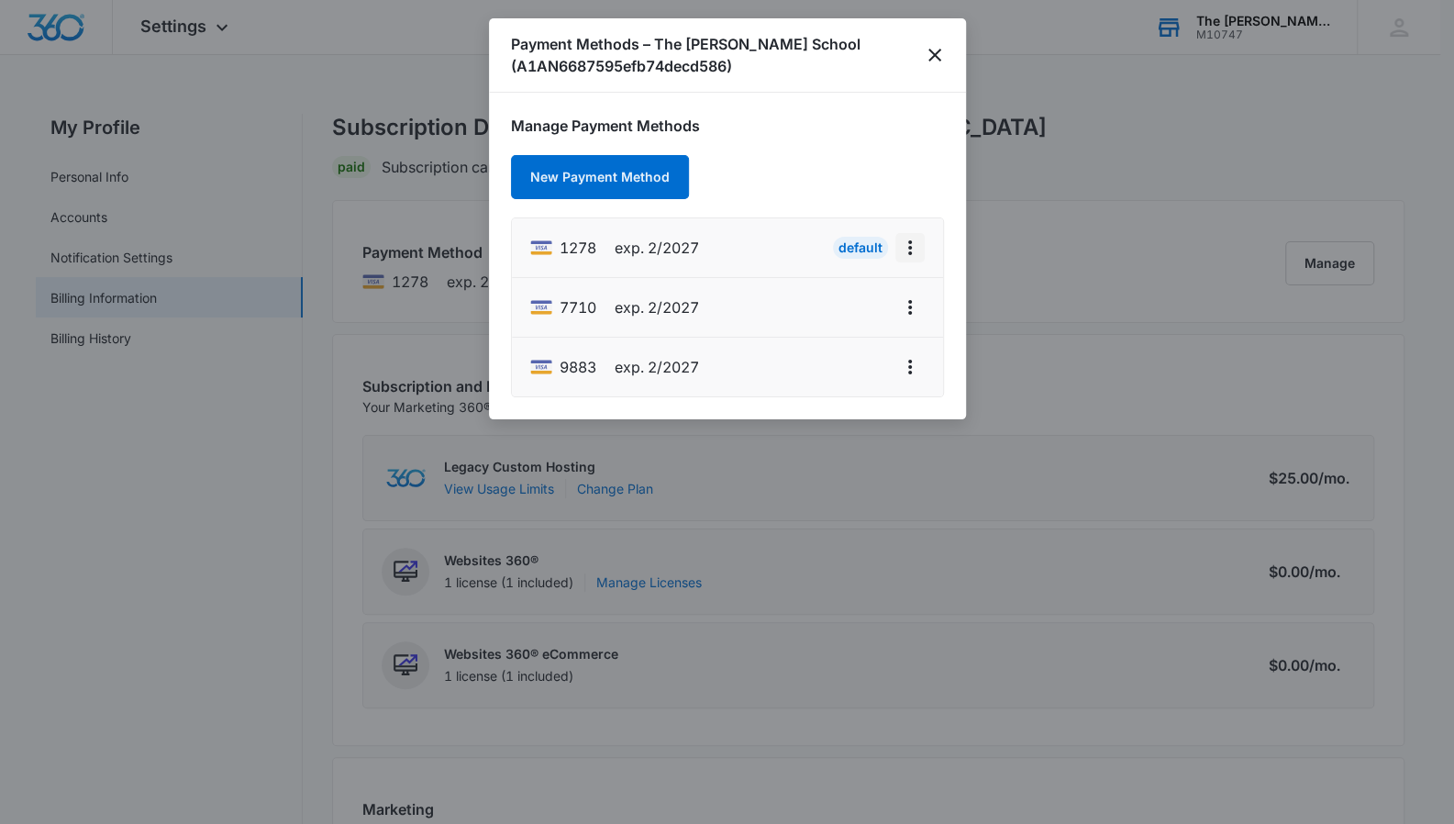
click at [915, 249] on icon "actions.viewMore" at bounding box center [910, 248] width 22 height 22
click at [885, 303] on button "Edit Card" at bounding box center [863, 298] width 122 height 28
select select "2"
select select "2027"
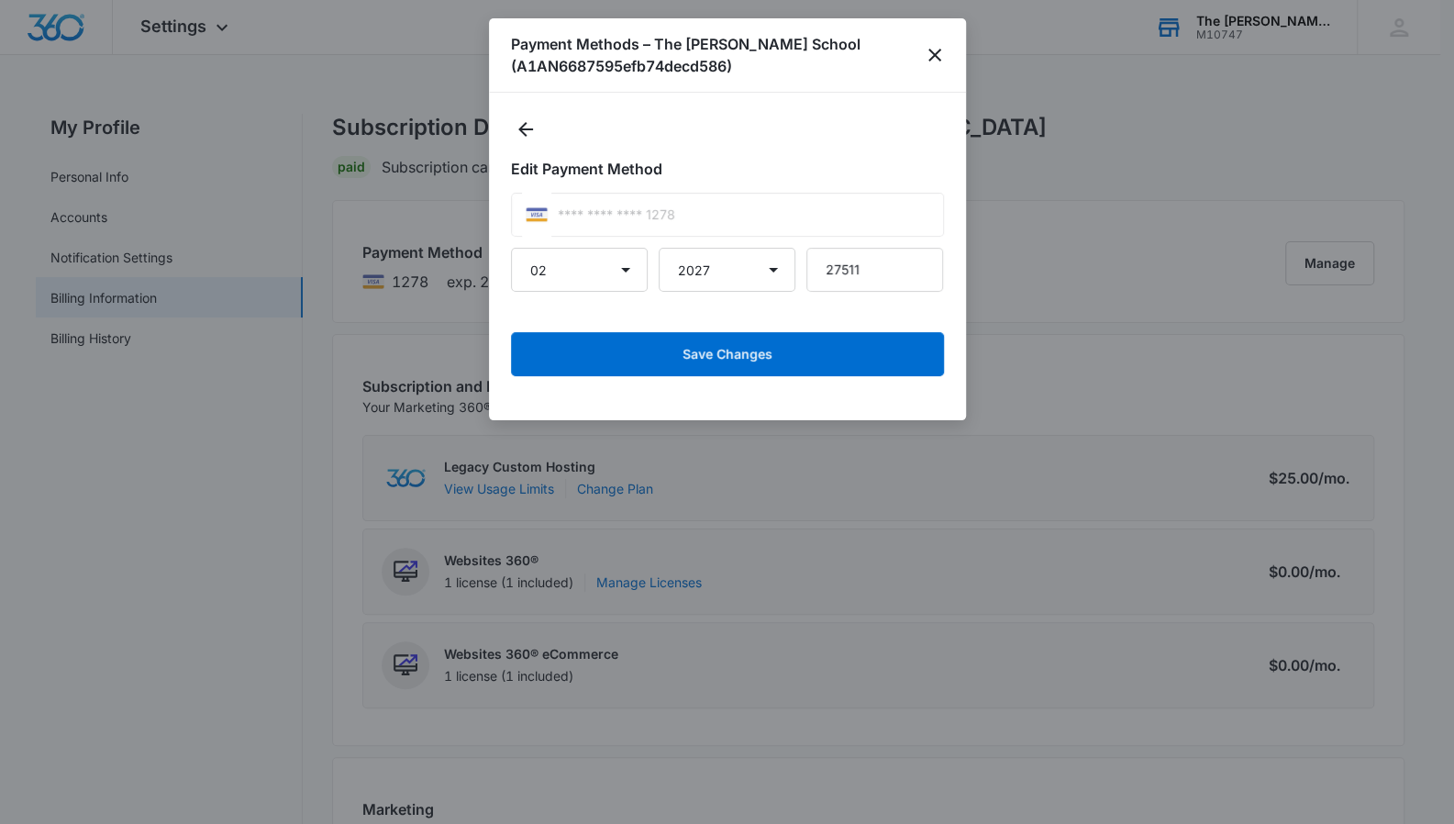
click at [937, 43] on div "Payment Methods – The Cary School (A1AN6687595efb74decd586)" at bounding box center [727, 55] width 477 height 74
click at [938, 47] on icon "close" at bounding box center [935, 55] width 22 height 22
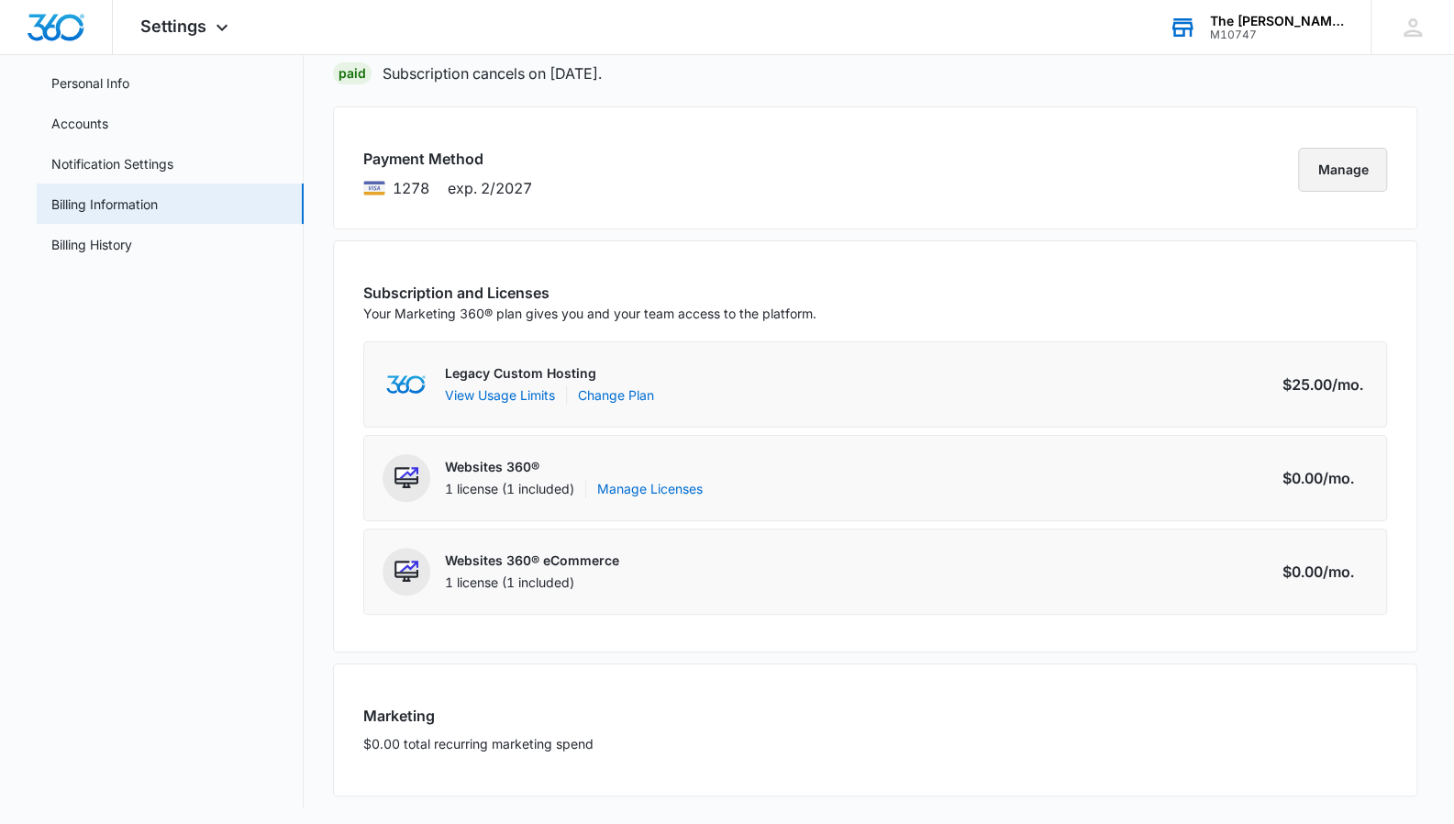
scroll to position [95, 0]
click at [609, 385] on link "Change Plan" at bounding box center [616, 393] width 76 height 19
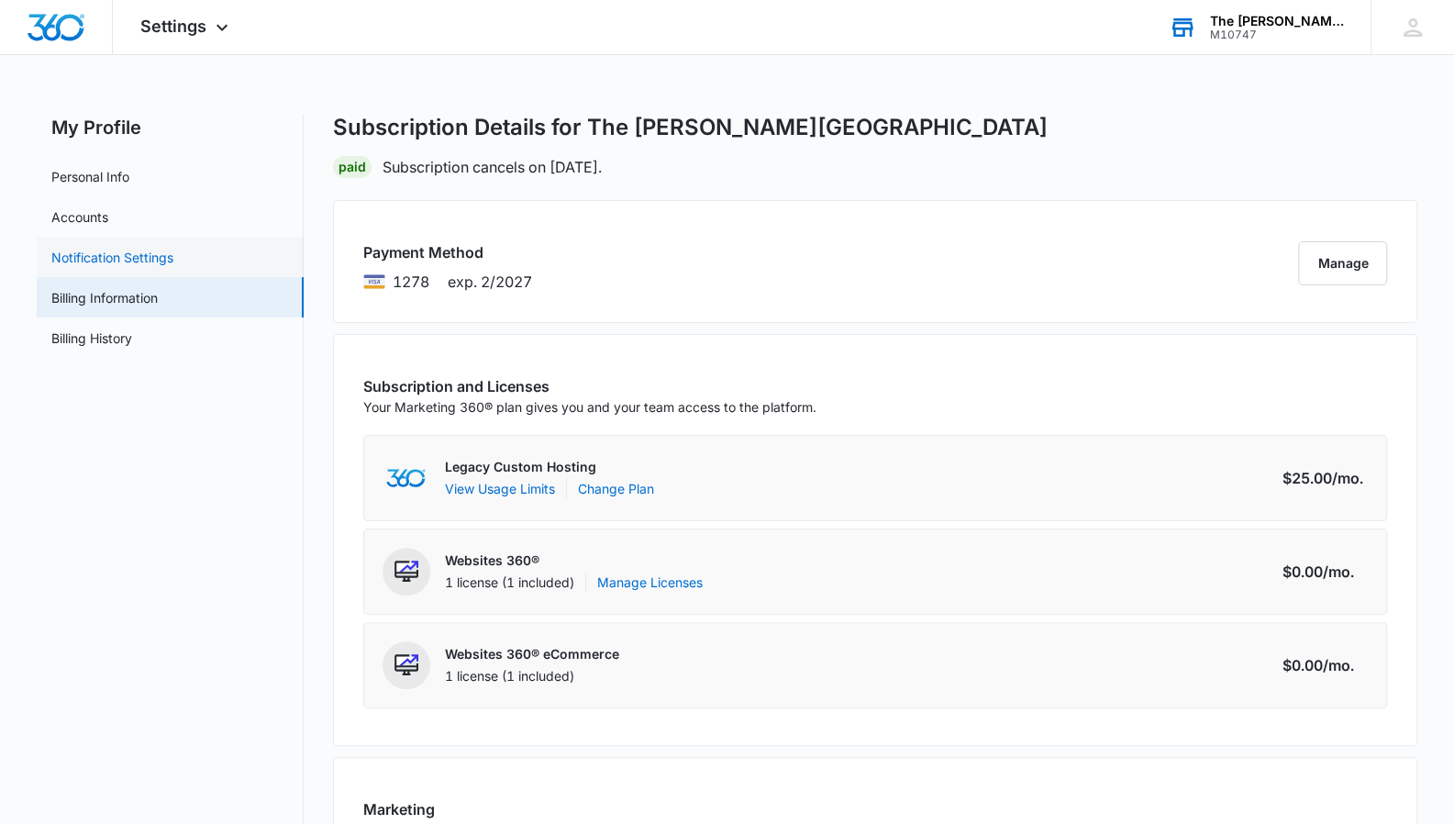
click at [127, 248] on link "Notification Settings" at bounding box center [112, 257] width 122 height 19
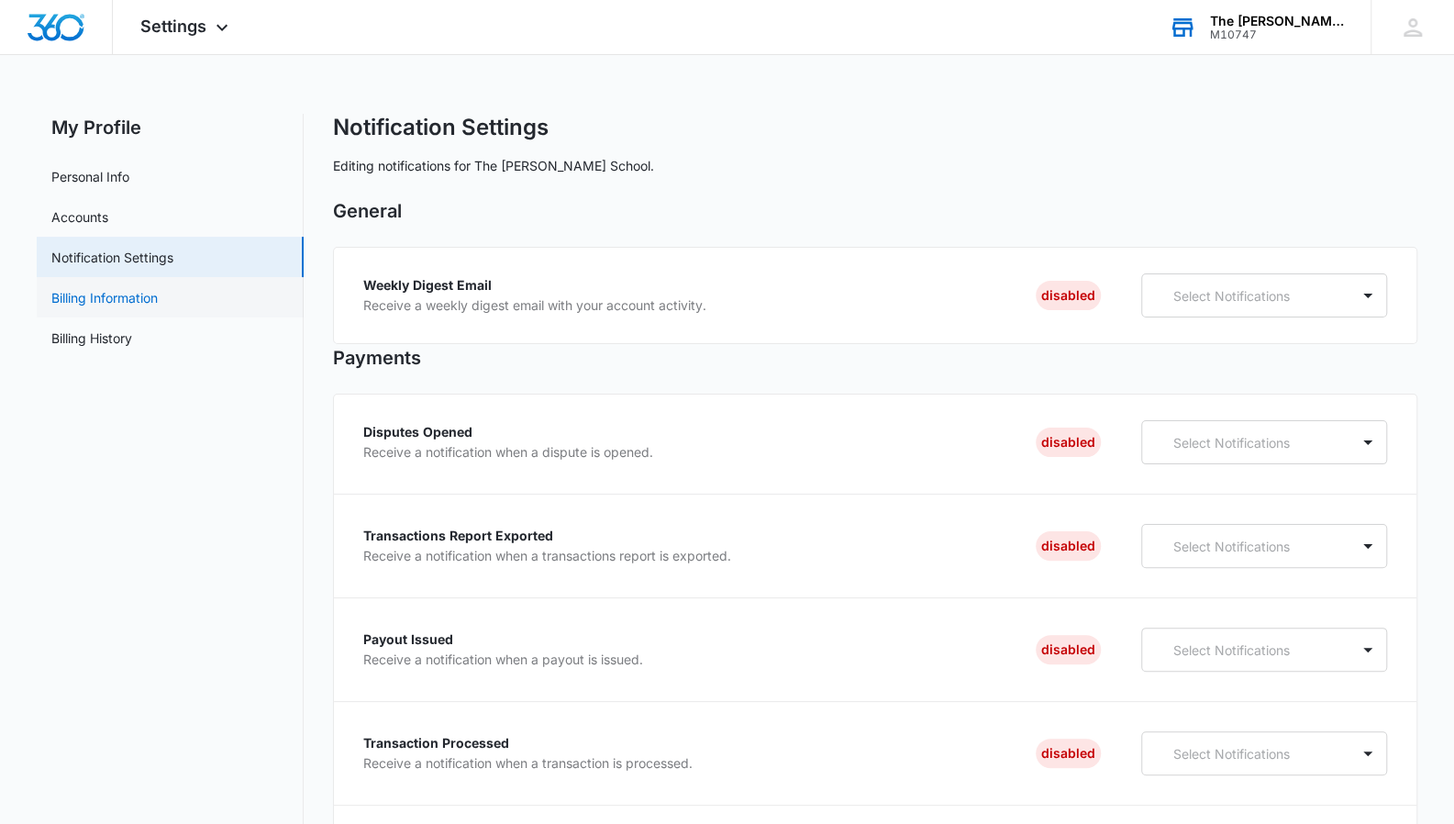
click at [90, 307] on link "Billing Information" at bounding box center [104, 297] width 106 height 19
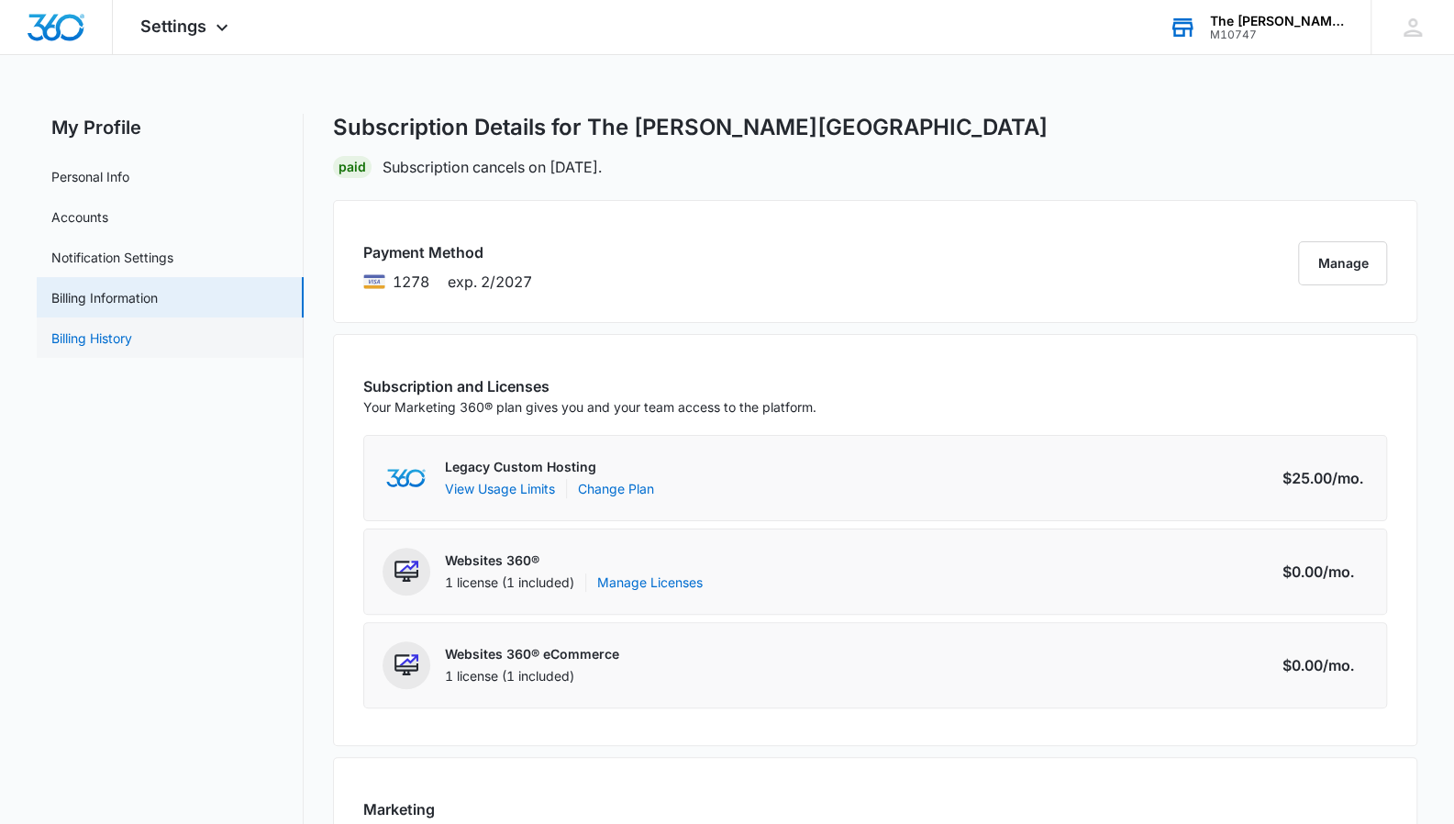
click at [101, 340] on link "Billing History" at bounding box center [91, 338] width 81 height 19
